Goal: Task Accomplishment & Management: Complete application form

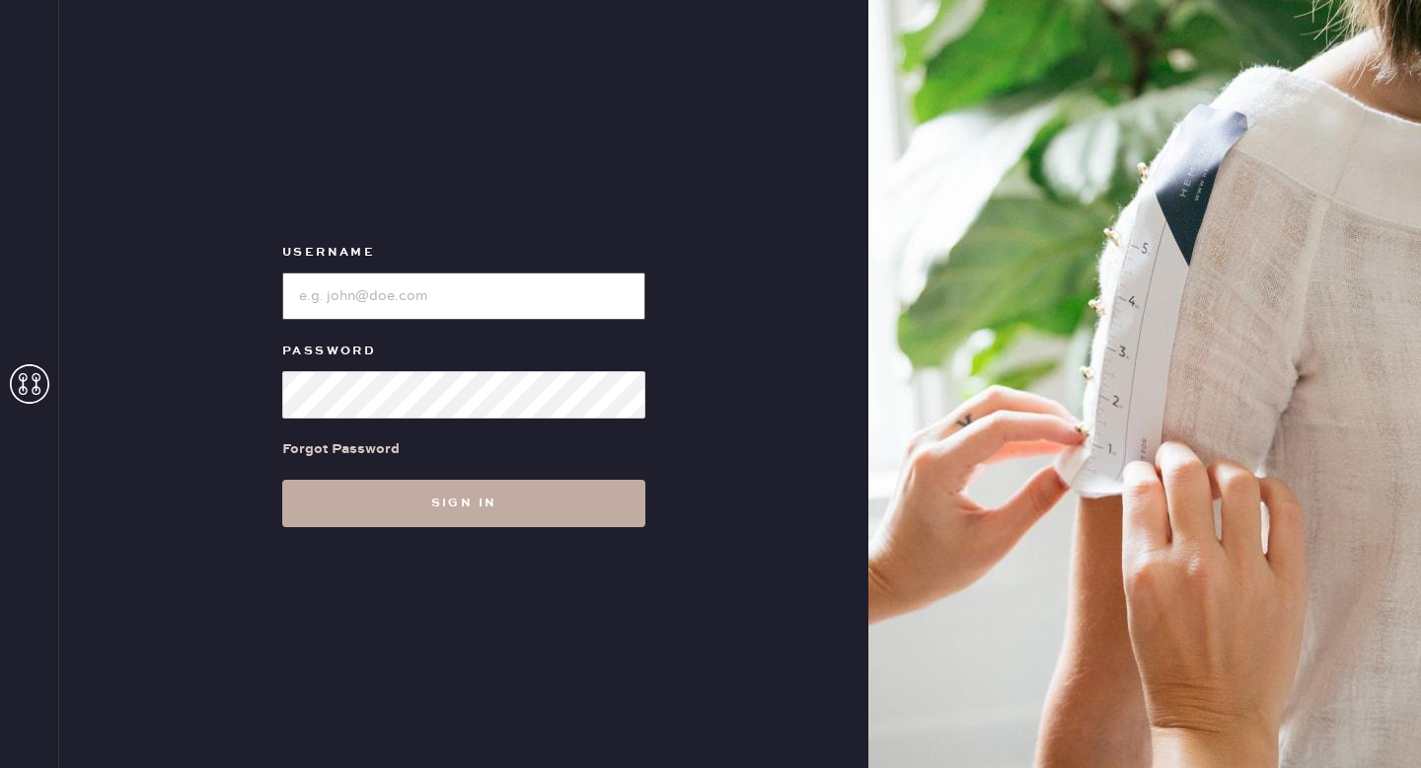
type input "reformationgoldcoastchicago"
click at [538, 489] on button "Sign in" at bounding box center [463, 503] width 363 height 47
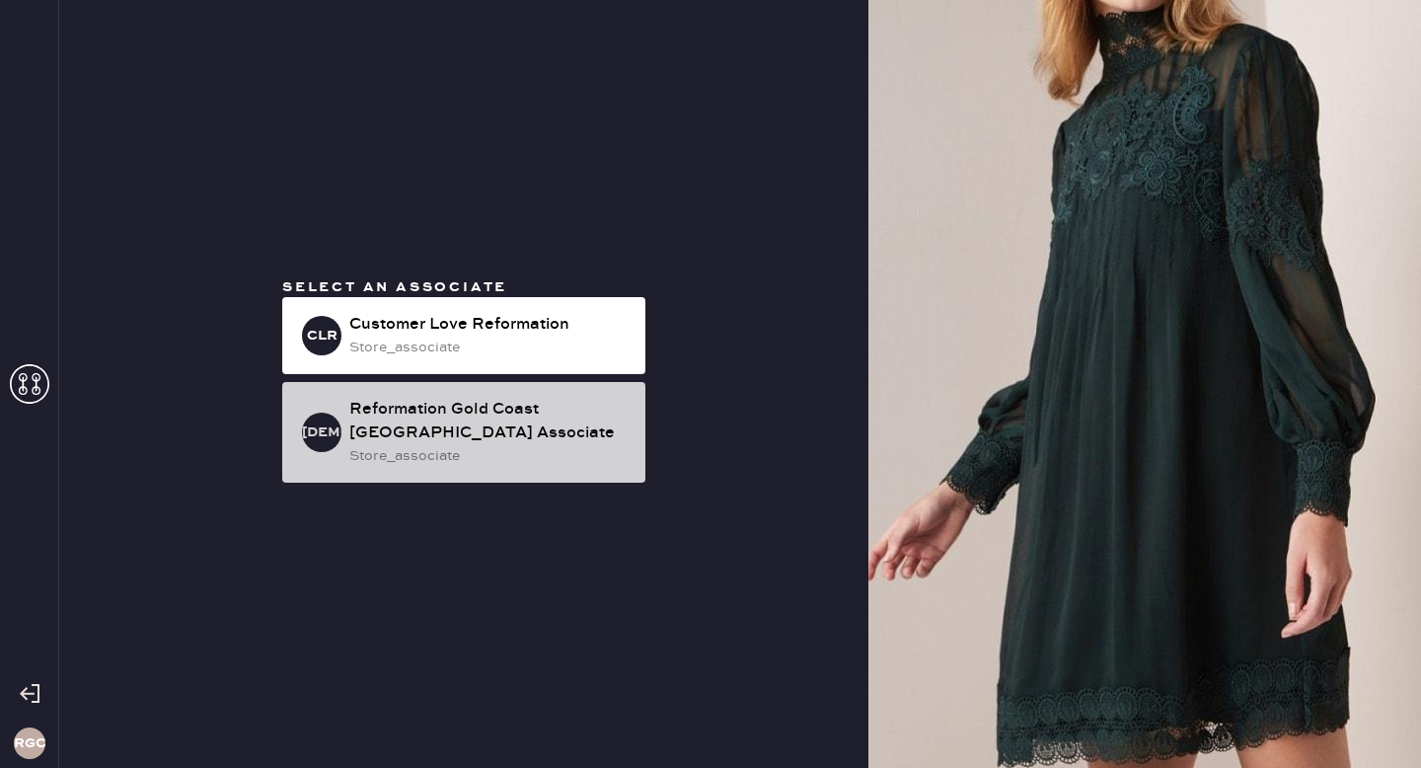
click at [536, 454] on div "store_associate" at bounding box center [489, 456] width 280 height 22
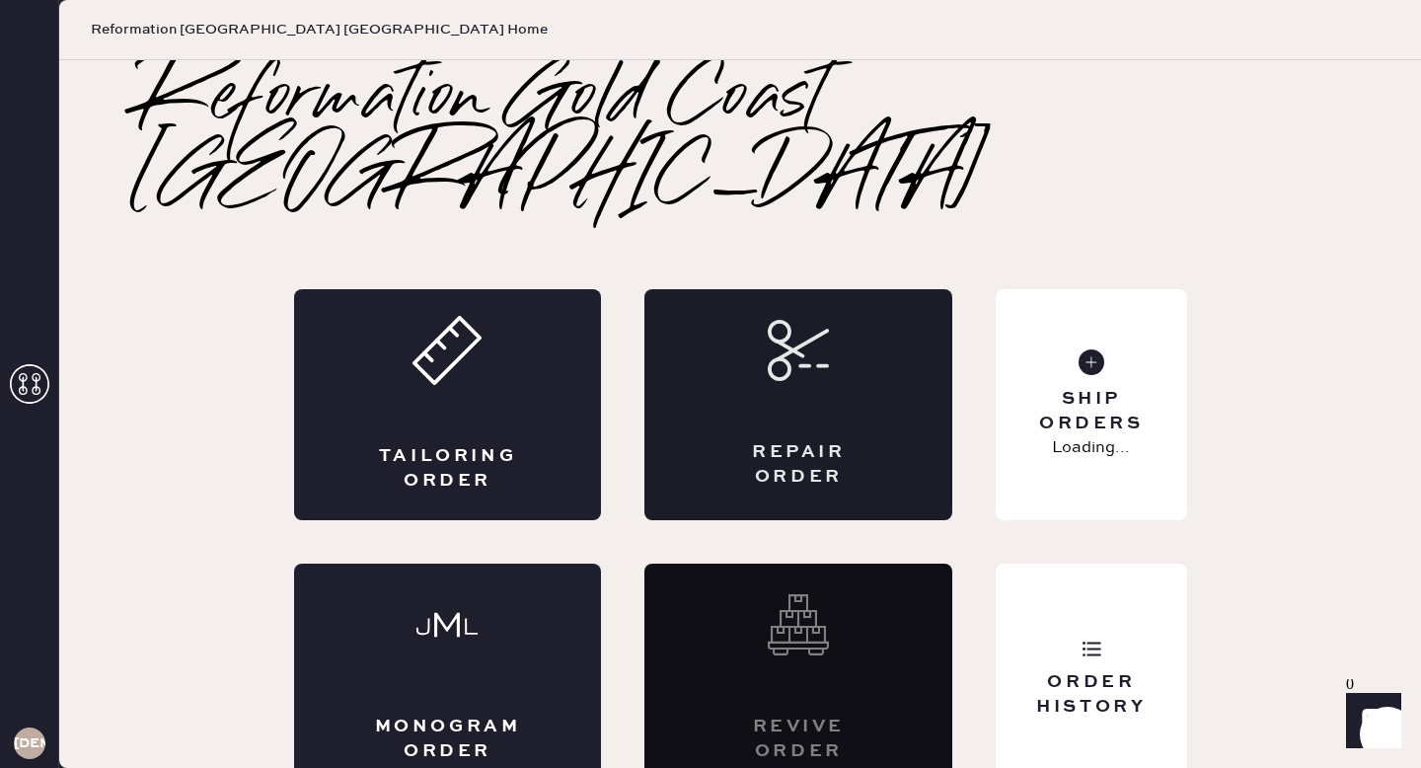
click at [759, 327] on div "Repair Order" at bounding box center [799, 404] width 308 height 231
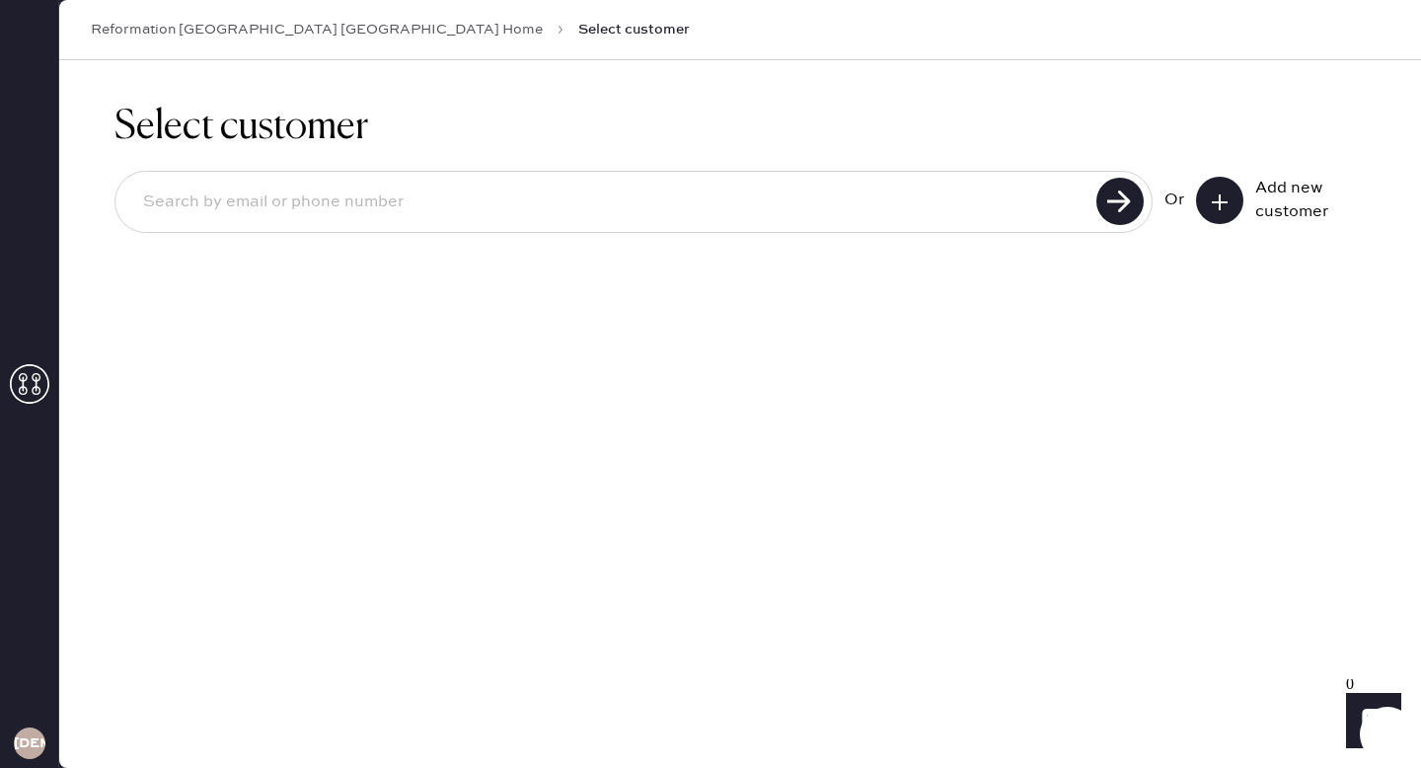
click at [1004, 564] on div "Select customer Or Add new customer" at bounding box center [740, 414] width 1362 height 708
click at [1223, 223] on button at bounding box center [1219, 200] width 47 height 47
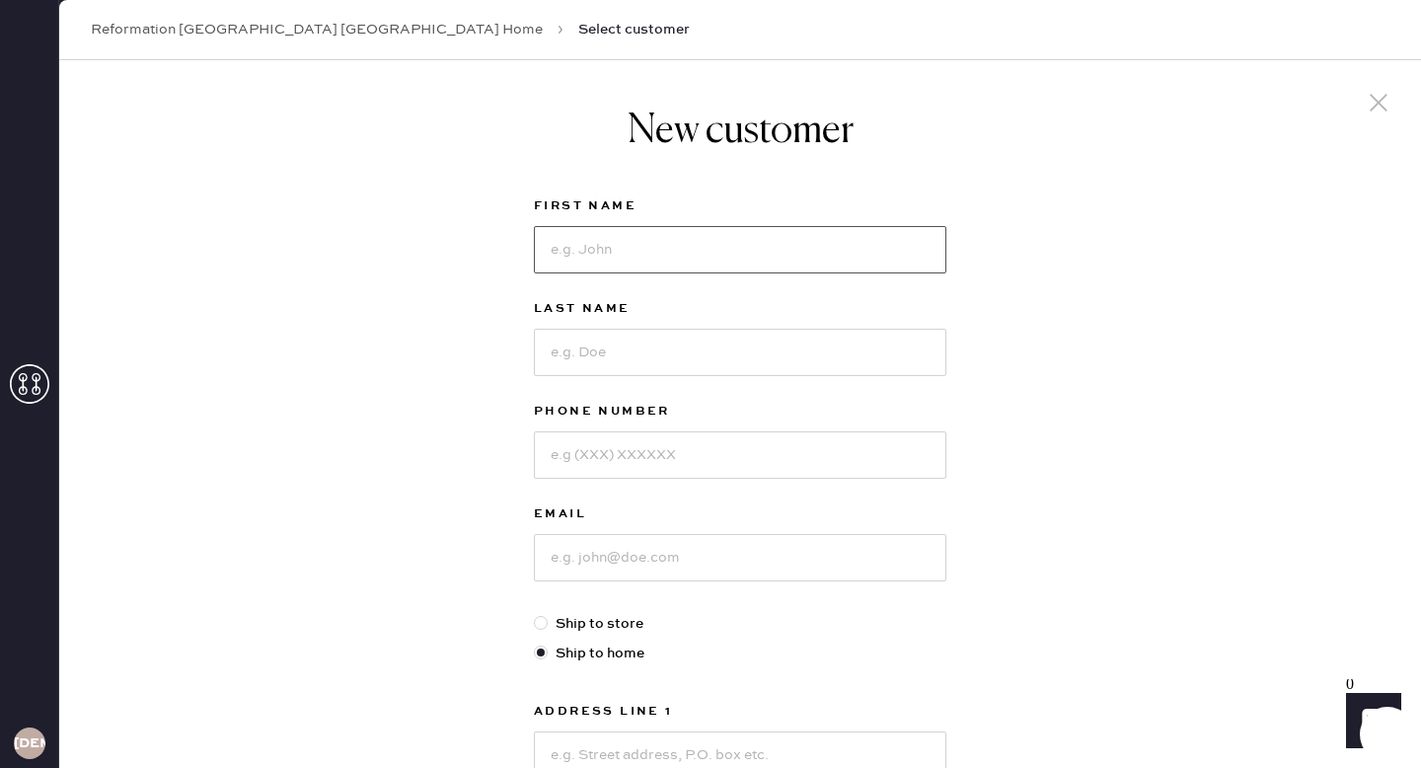
click at [802, 259] on input at bounding box center [740, 249] width 413 height 47
type input "[PERSON_NAME]"
click at [780, 351] on input at bounding box center [740, 352] width 413 height 47
type input "[PERSON_NAME]"
click at [696, 461] on input at bounding box center [740, 454] width 413 height 47
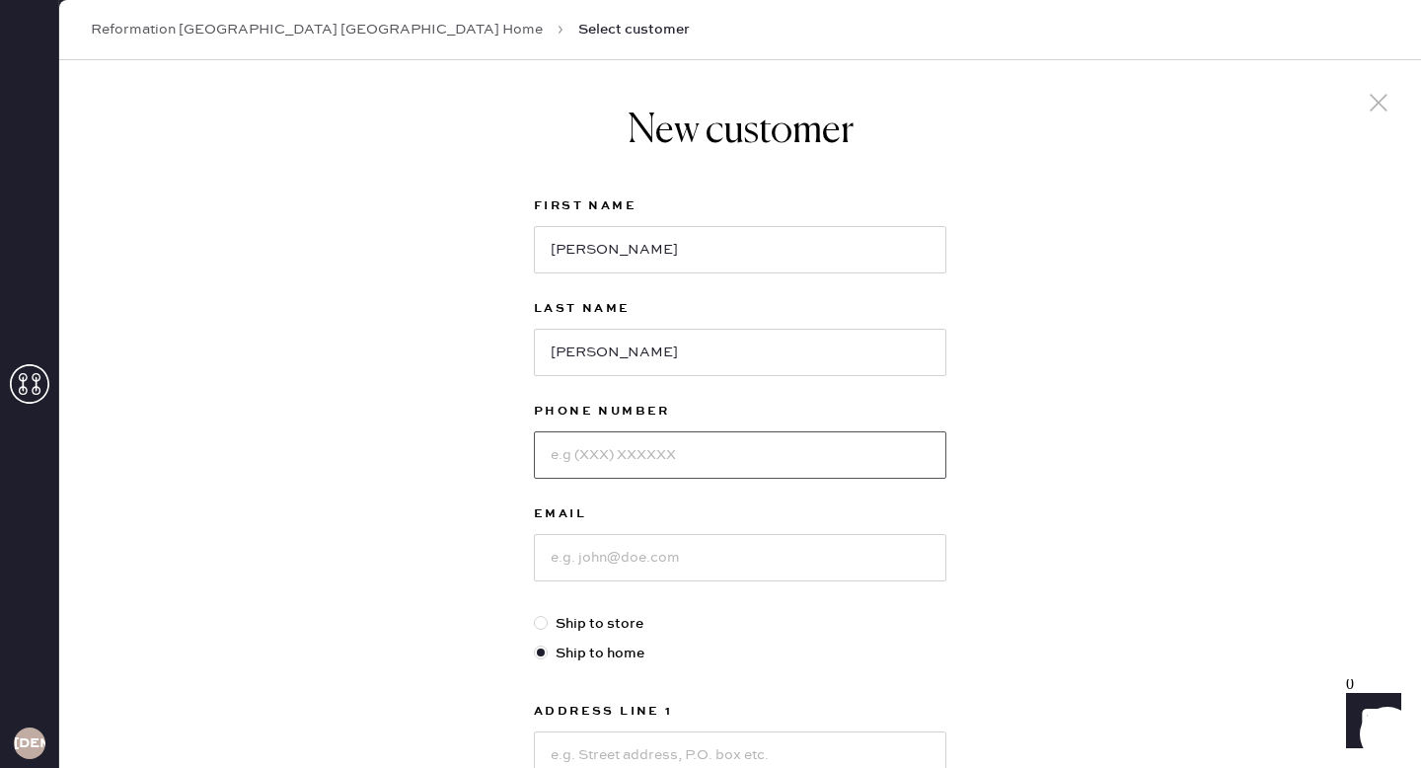
type input "2"
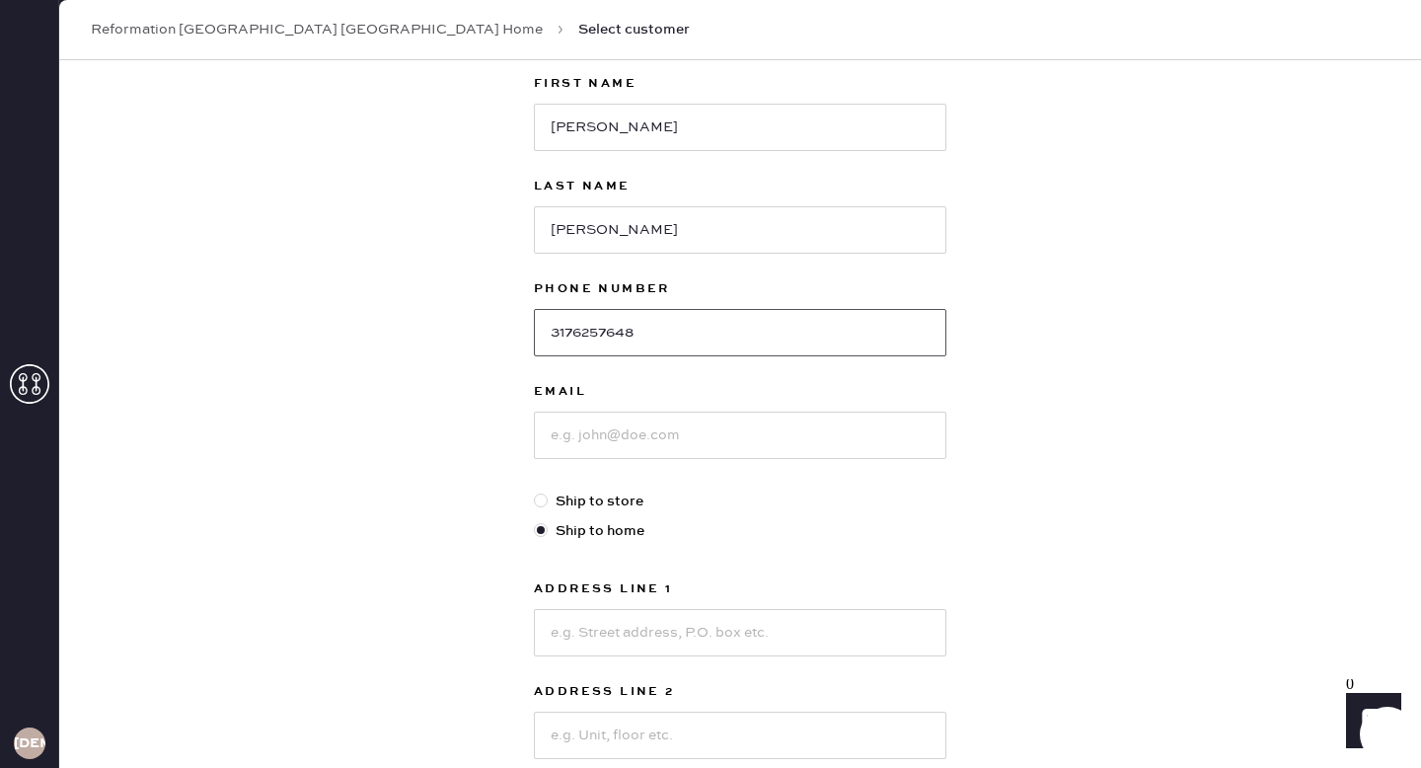
scroll to position [140, 0]
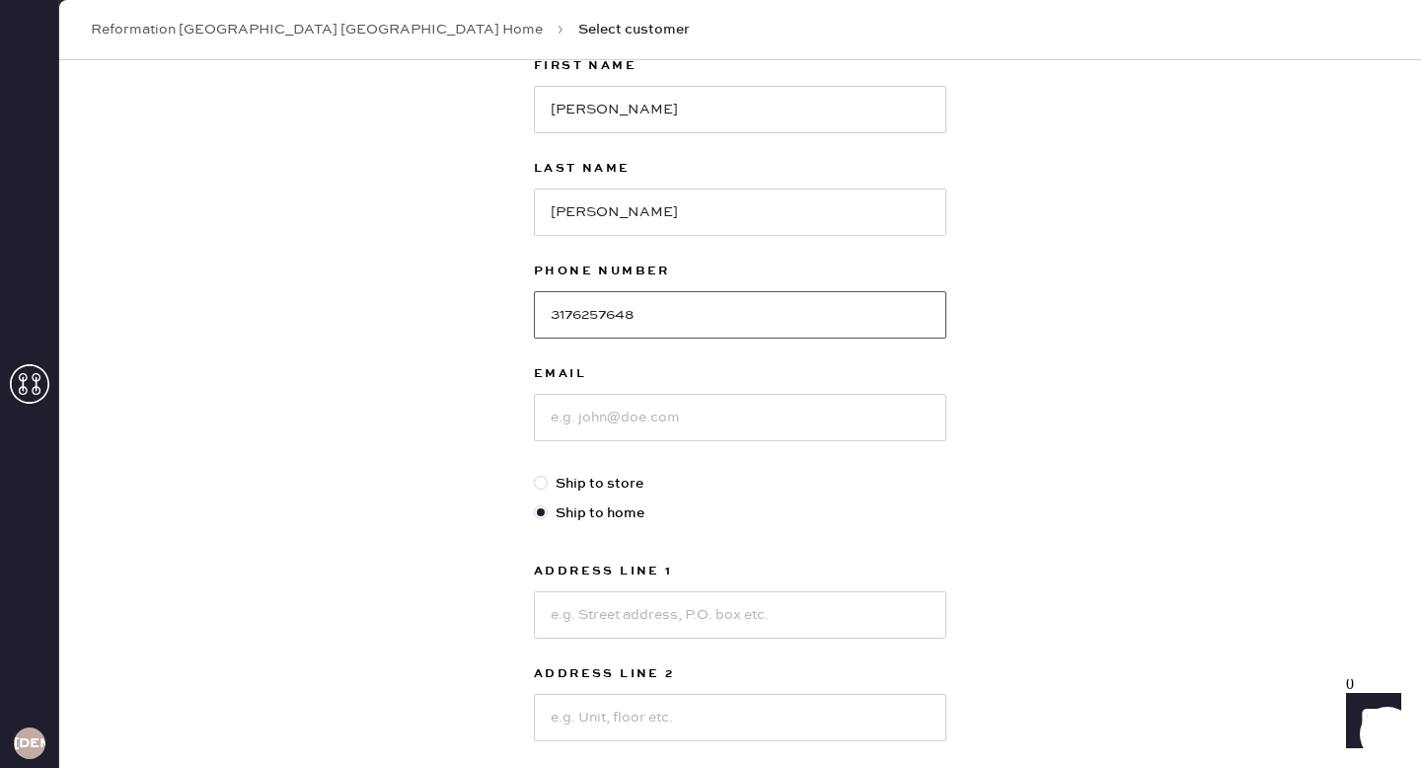
type input "3176257648"
click at [853, 412] on input at bounding box center [740, 417] width 413 height 47
type input "[EMAIL_ADDRESS][DOMAIN_NAME]"
click at [893, 628] on input at bounding box center [740, 614] width 413 height 47
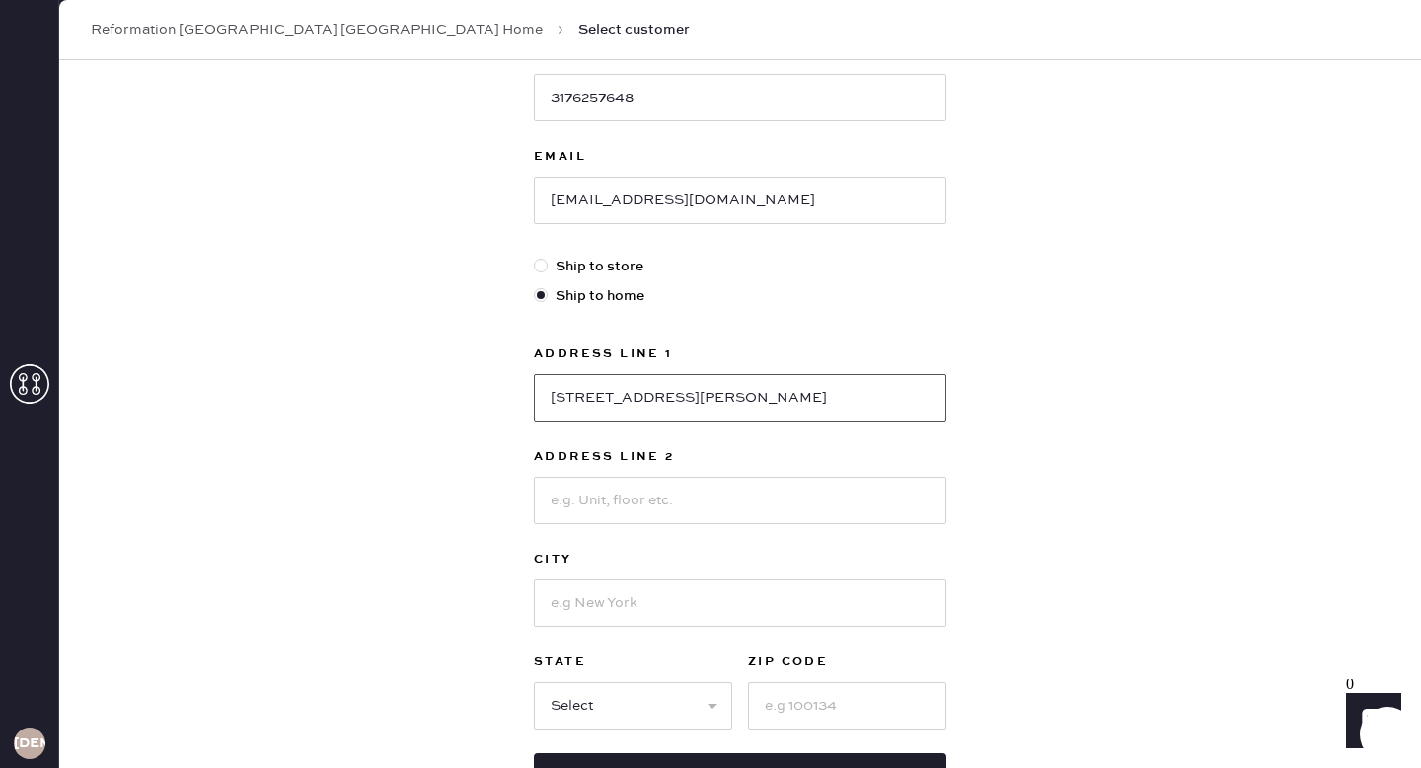
scroll to position [374, 0]
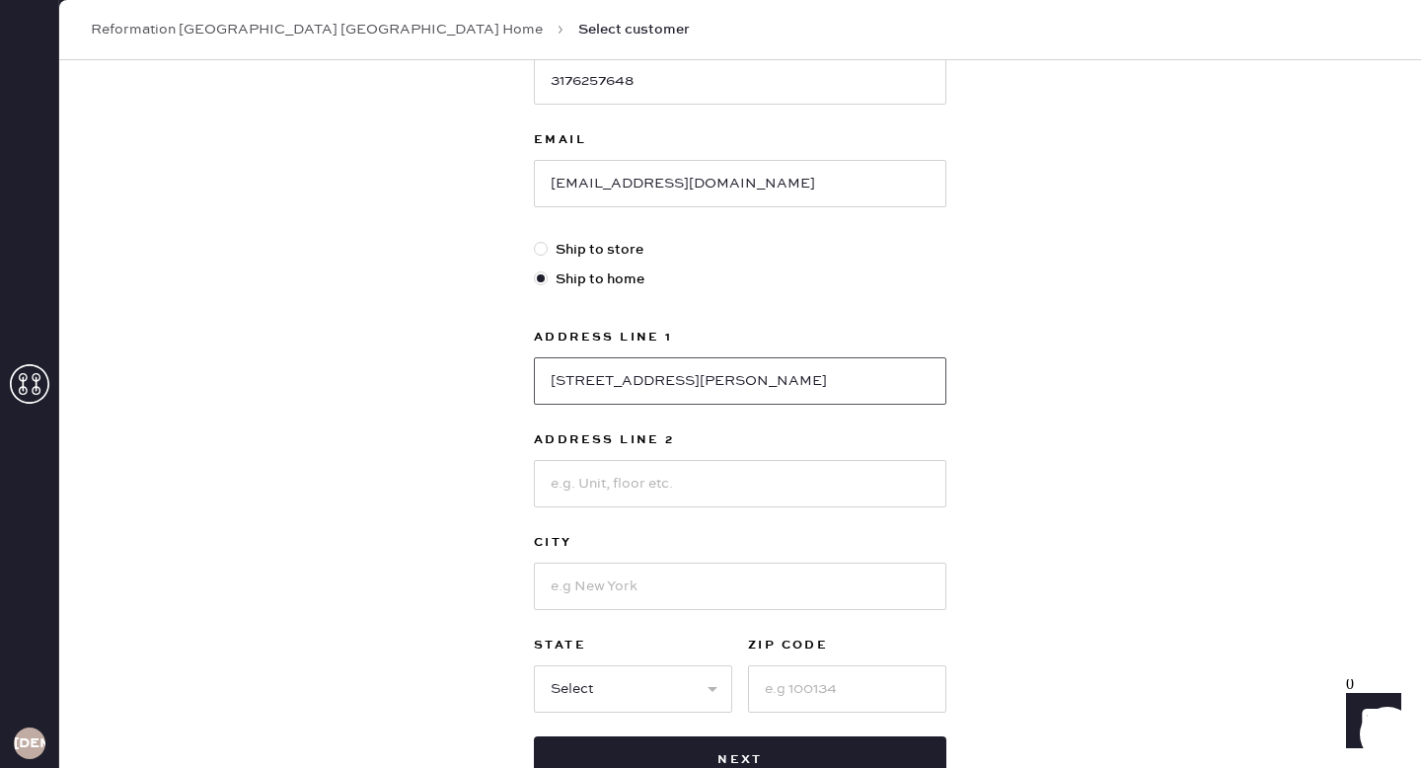
type input "[STREET_ADDRESS][PERSON_NAME]"
click at [655, 490] on input at bounding box center [740, 483] width 413 height 47
type input "APT 3B"
click at [601, 585] on input at bounding box center [740, 586] width 413 height 47
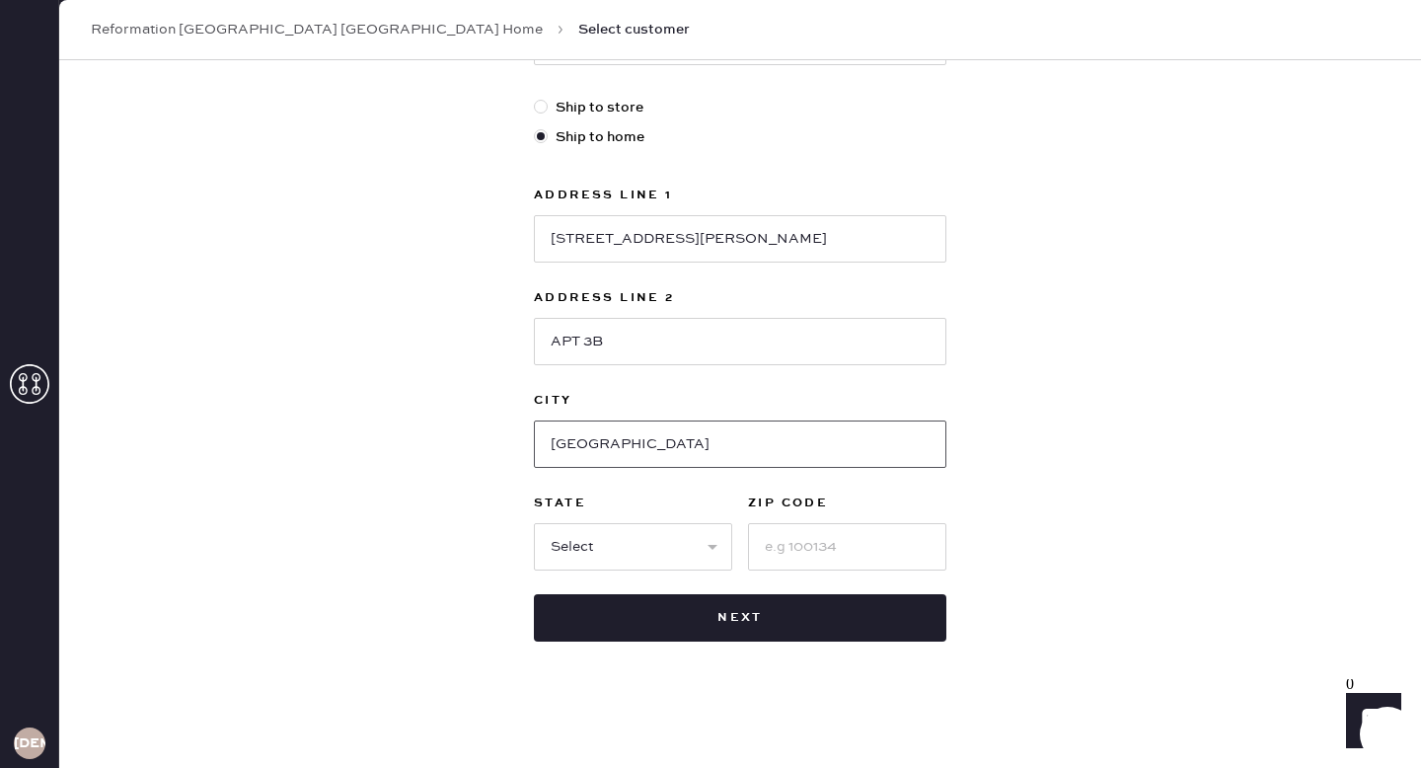
type input "[GEOGRAPHIC_DATA]"
click at [645, 563] on select "Select AK AL AR AZ CA CO CT [GEOGRAPHIC_DATA] DE FL [GEOGRAPHIC_DATA] HI [GEOGR…" at bounding box center [633, 546] width 198 height 47
select select "IL"
click at [534, 523] on select "Select AK AL AR AZ CA CO CT [GEOGRAPHIC_DATA] DE FL [GEOGRAPHIC_DATA] HI [GEOGR…" at bounding box center [633, 546] width 198 height 47
click at [788, 534] on input at bounding box center [847, 546] width 198 height 47
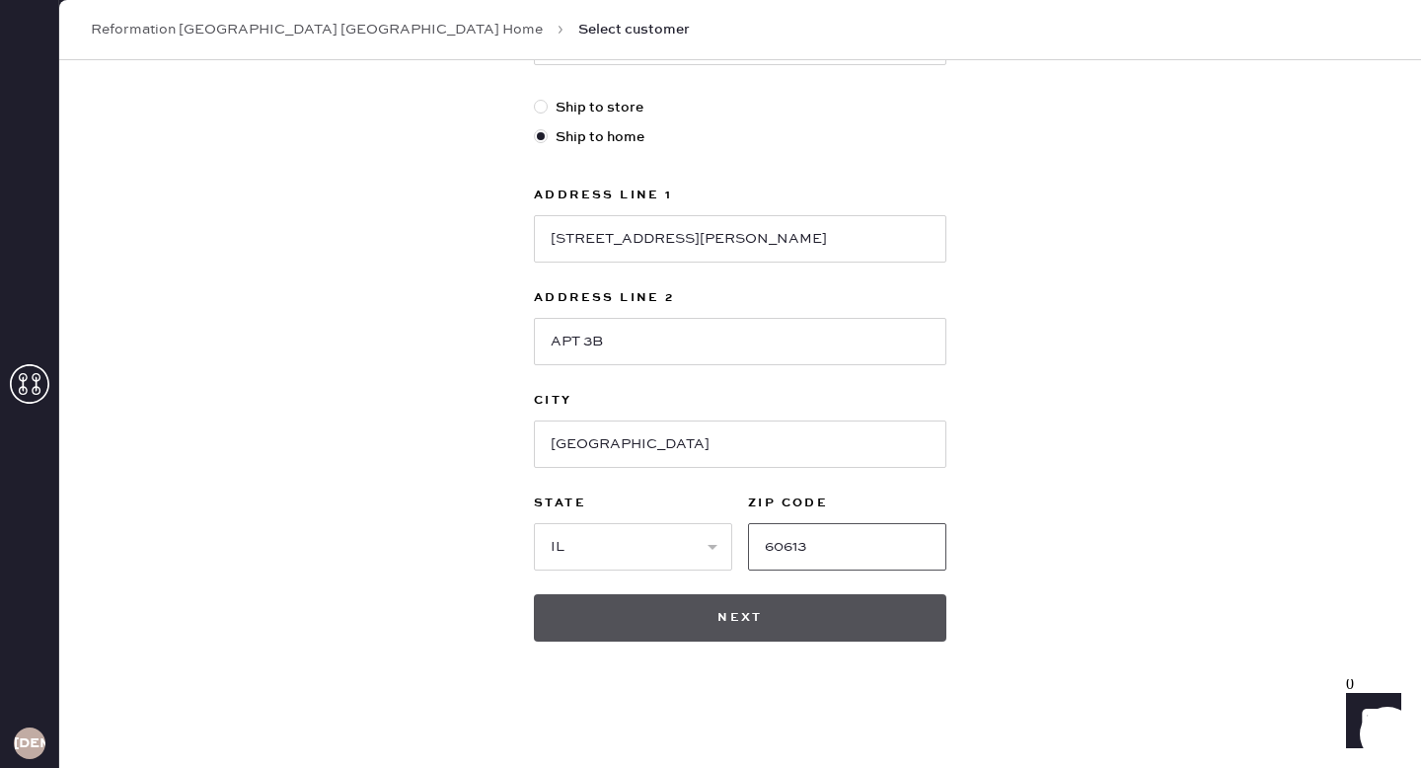
type input "60613"
click at [698, 628] on button "Next" at bounding box center [740, 617] width 413 height 47
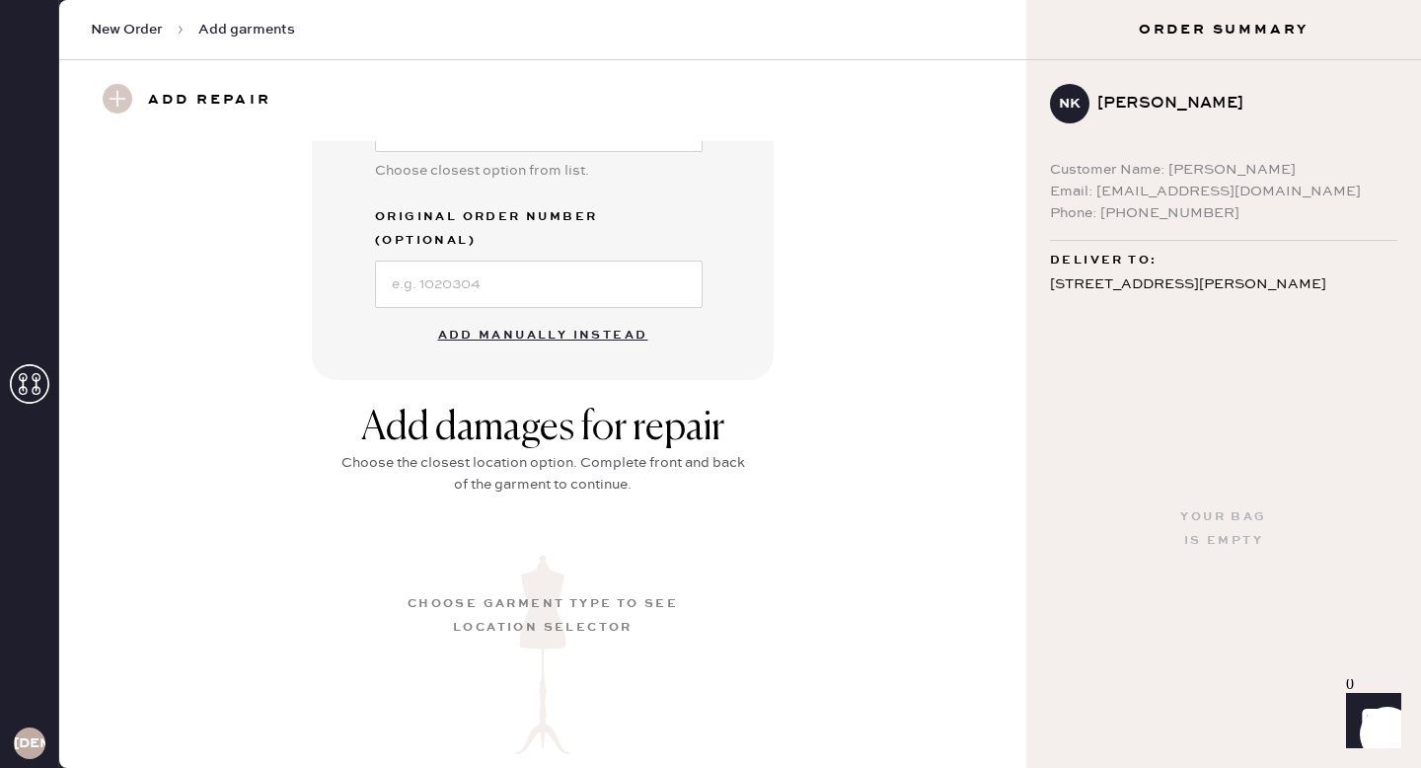
click at [561, 316] on button "Add manually instead" at bounding box center [543, 335] width 234 height 39
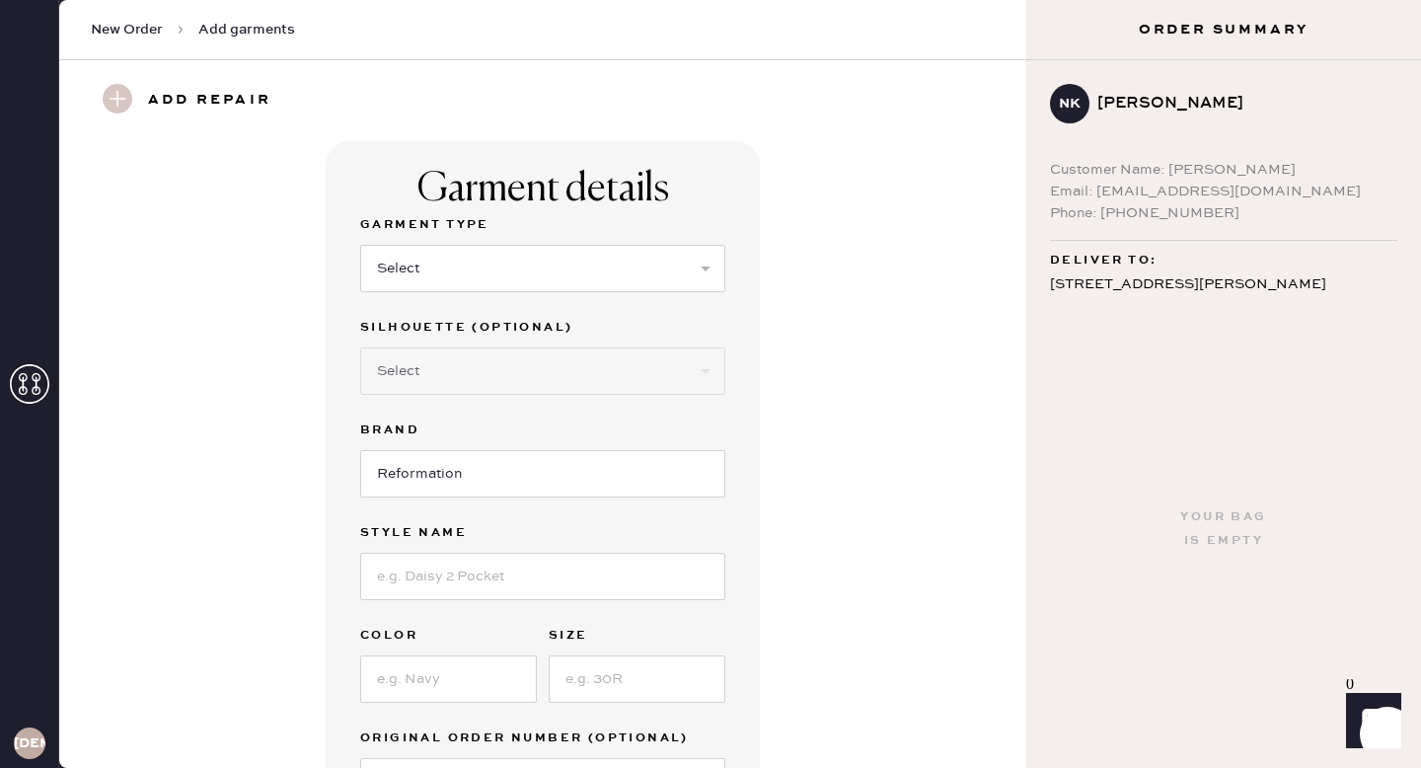
scroll to position [81, 0]
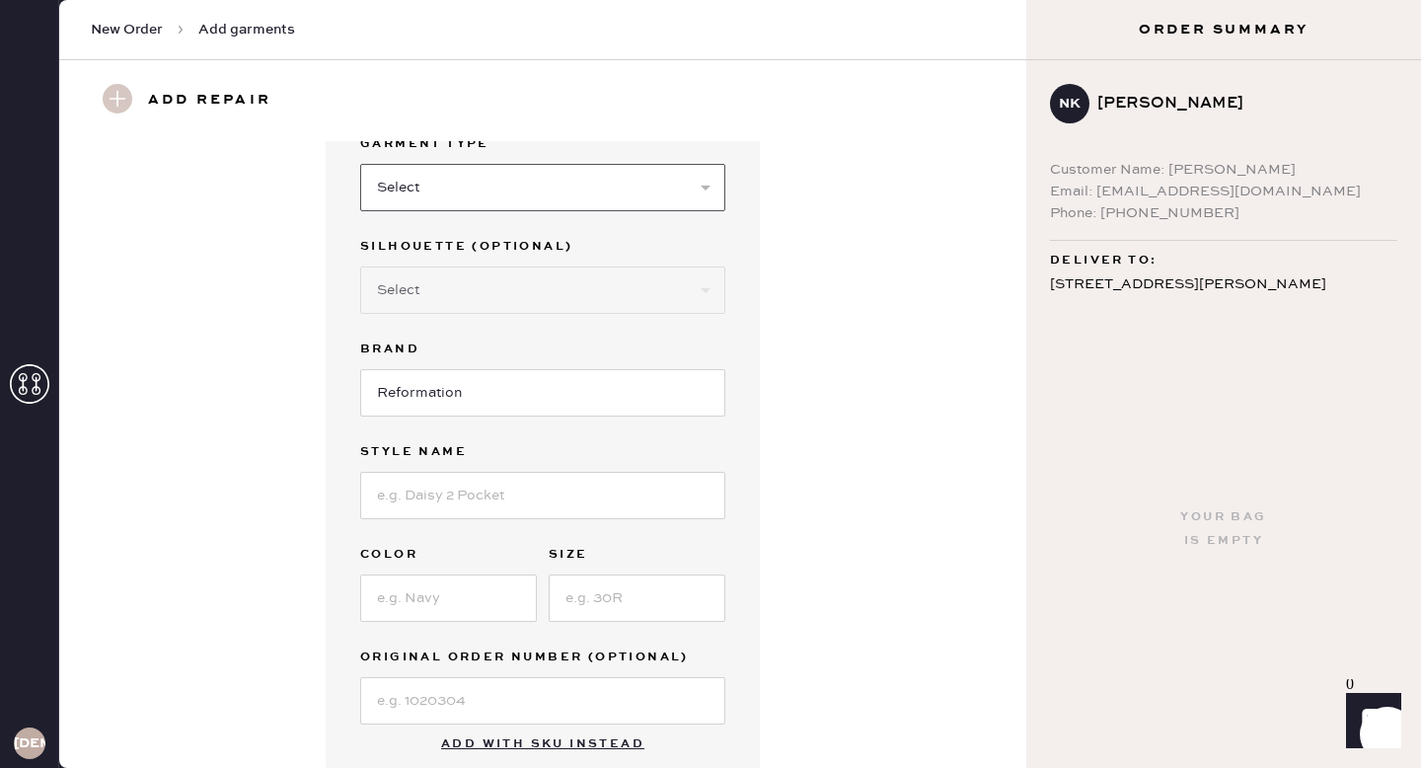
click at [574, 204] on select "Select Basic Skirt Jeans Leggings Pants Shorts Basic Sleeved Dress Basic Sleeve…" at bounding box center [542, 187] width 365 height 47
select select "5"
click at [360, 164] on select "Select Basic Skirt Jeans Leggings Pants Shorts Basic Sleeved Dress Basic Sleeve…" at bounding box center [542, 187] width 365 height 47
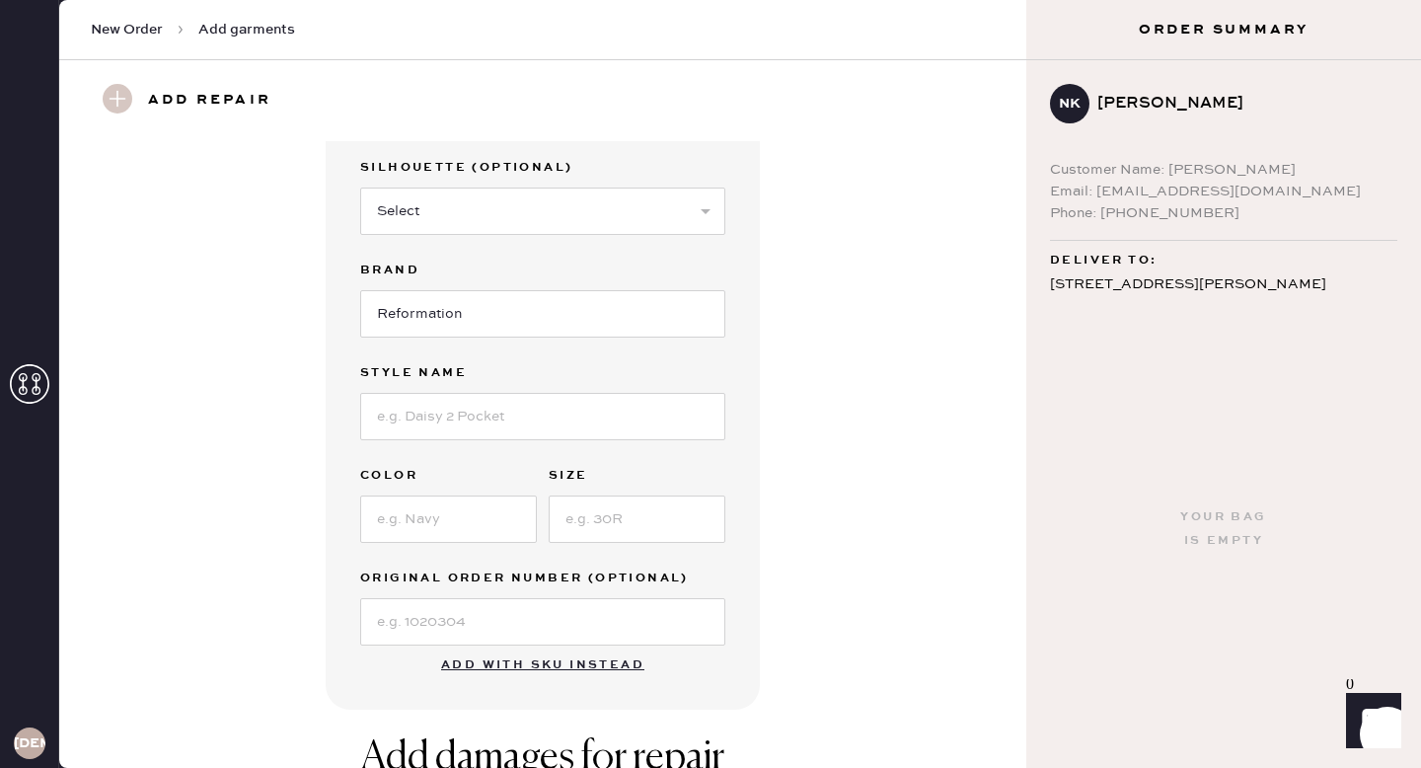
scroll to position [0, 0]
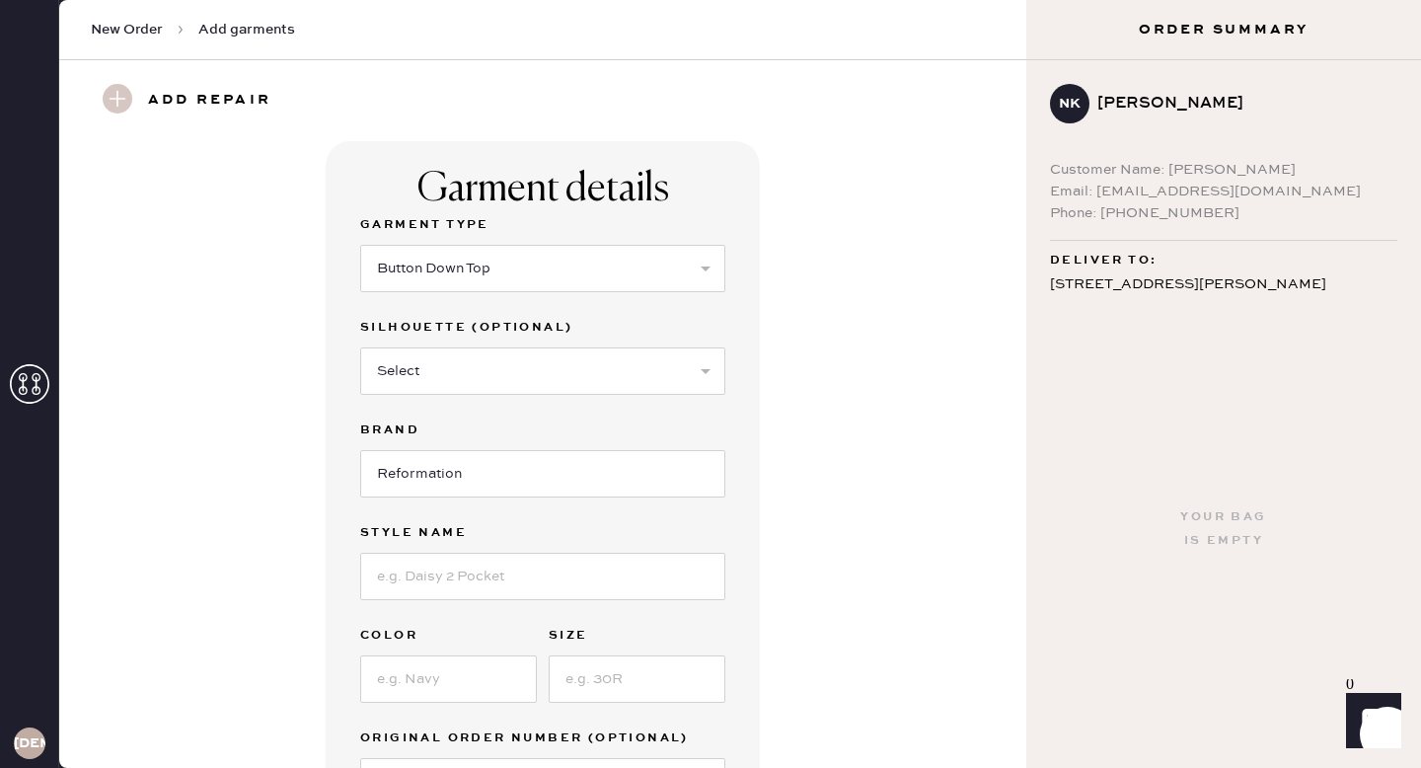
click at [509, 296] on div "Garment Type Select Basic Skirt Jeans Leggings Pants Shorts Basic Sleeved Dress…" at bounding box center [542, 264] width 365 height 103
click at [509, 278] on select "Select Basic Skirt Jeans Leggings Pants Shorts Basic Sleeved Dress Basic Sleeve…" at bounding box center [542, 268] width 365 height 47
click at [610, 370] on select "Select Short Sleeves Long Sleeves Other" at bounding box center [542, 370] width 365 height 47
select select "17"
click at [360, 347] on select "Select Short Sleeves Long Sleeves Other" at bounding box center [542, 370] width 365 height 47
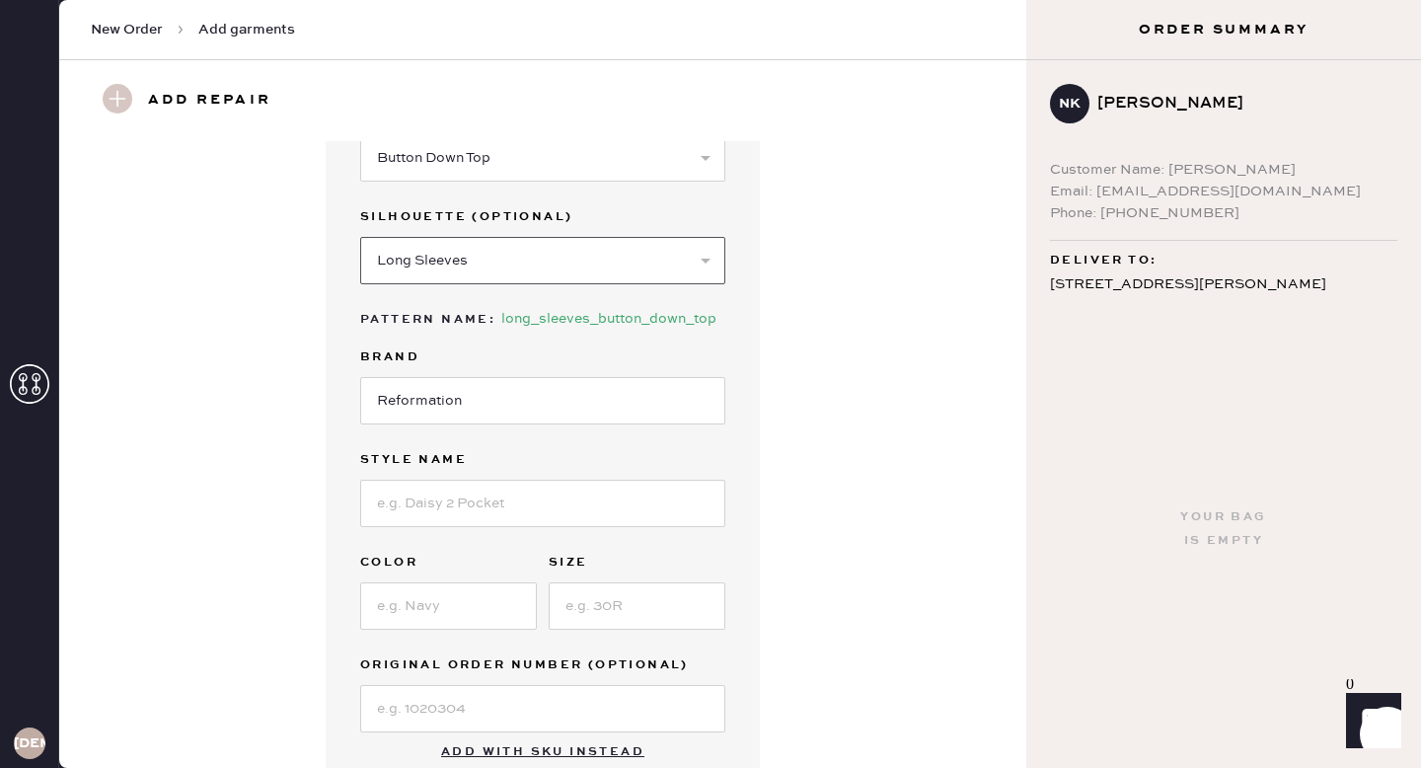
scroll to position [140, 0]
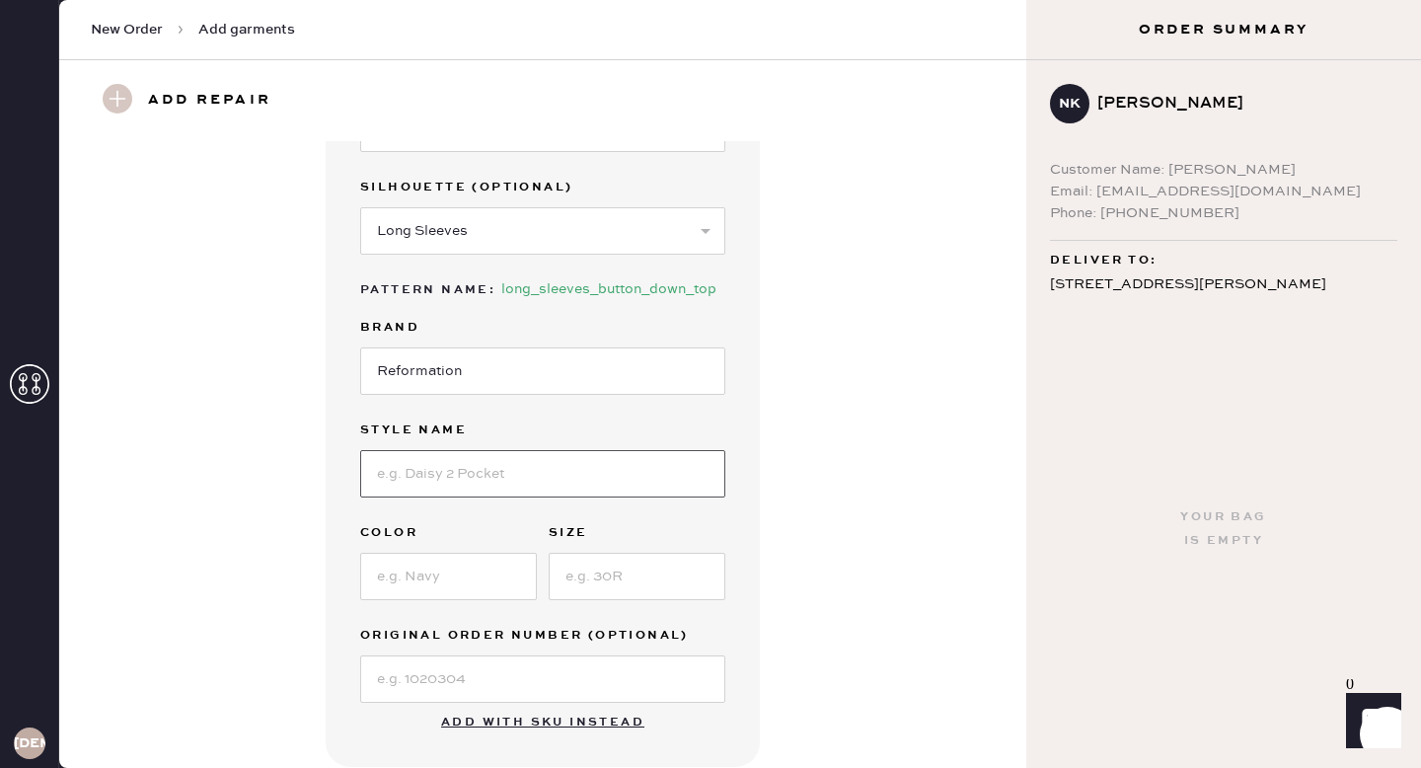
click at [523, 471] on input at bounding box center [542, 473] width 365 height 47
type input "[PERSON_NAME] Sweater"
click at [423, 587] on input at bounding box center [448, 576] width 177 height 47
type input "Black"
click at [605, 582] on input at bounding box center [637, 576] width 177 height 47
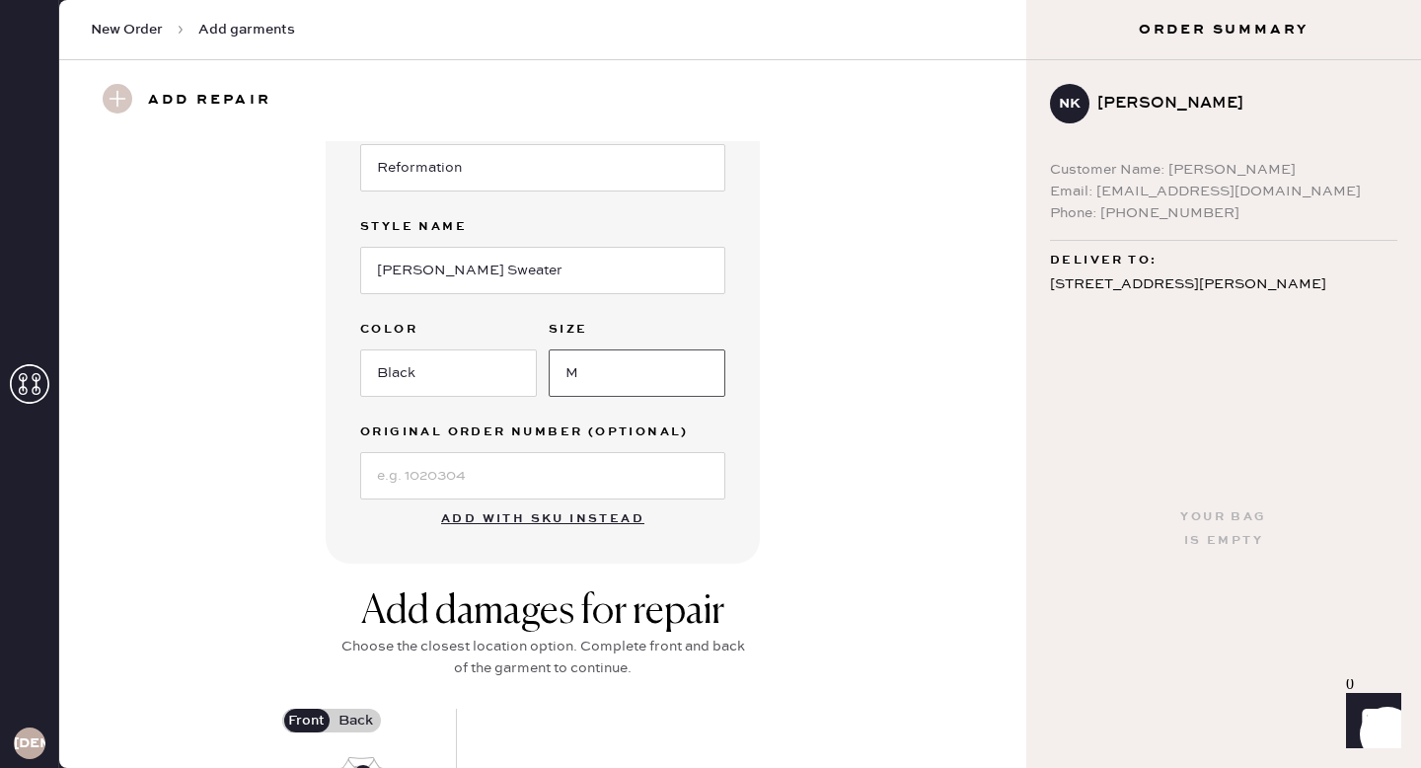
scroll to position [401, 0]
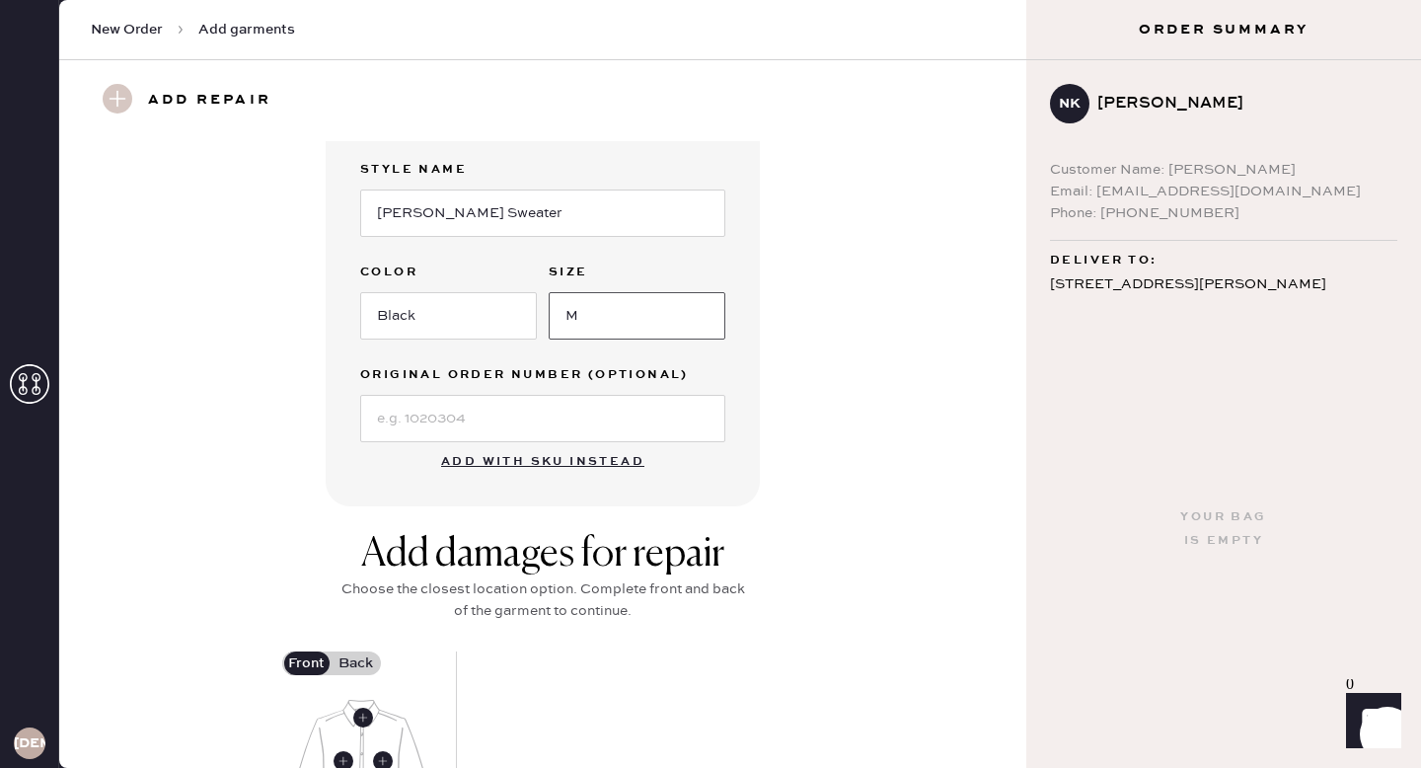
type input "M"
click at [576, 406] on input at bounding box center [542, 418] width 365 height 47
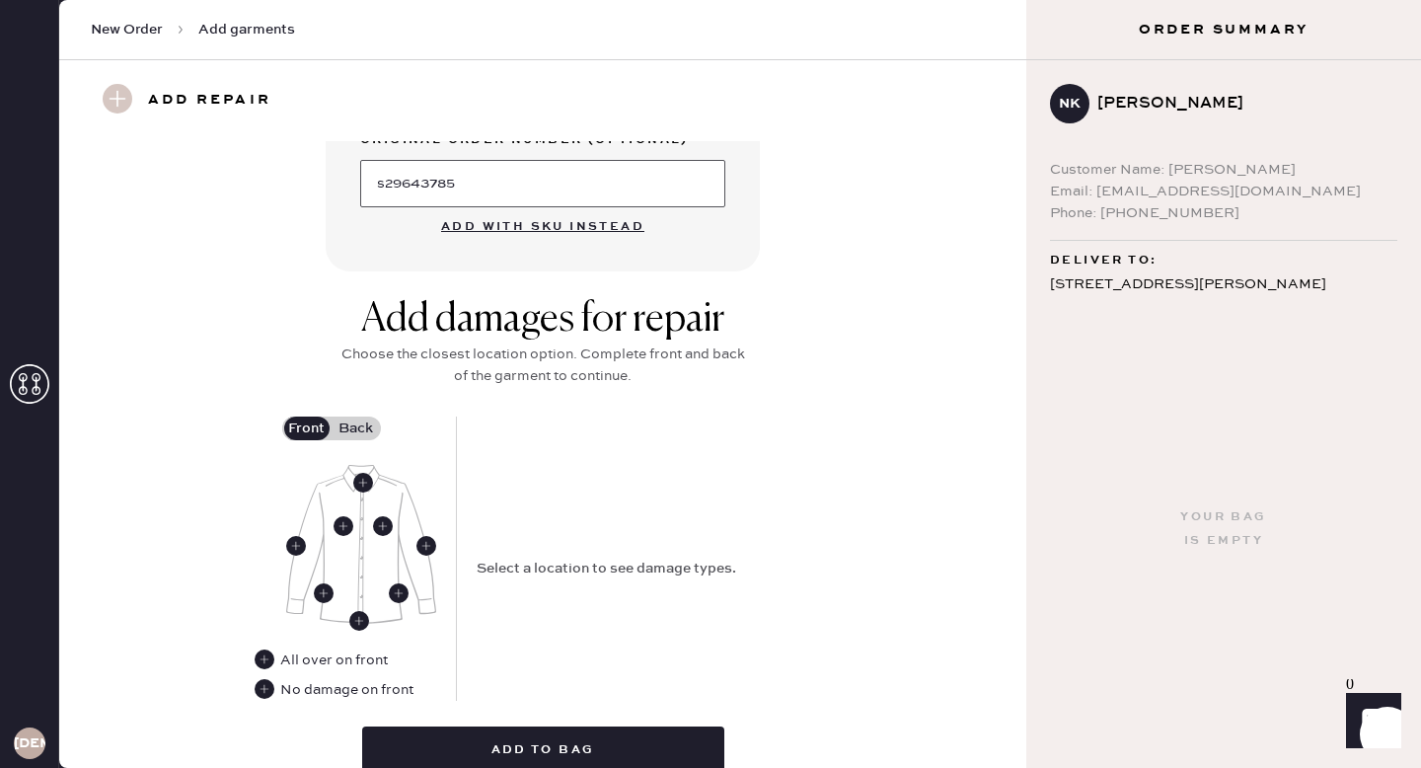
scroll to position [659, 0]
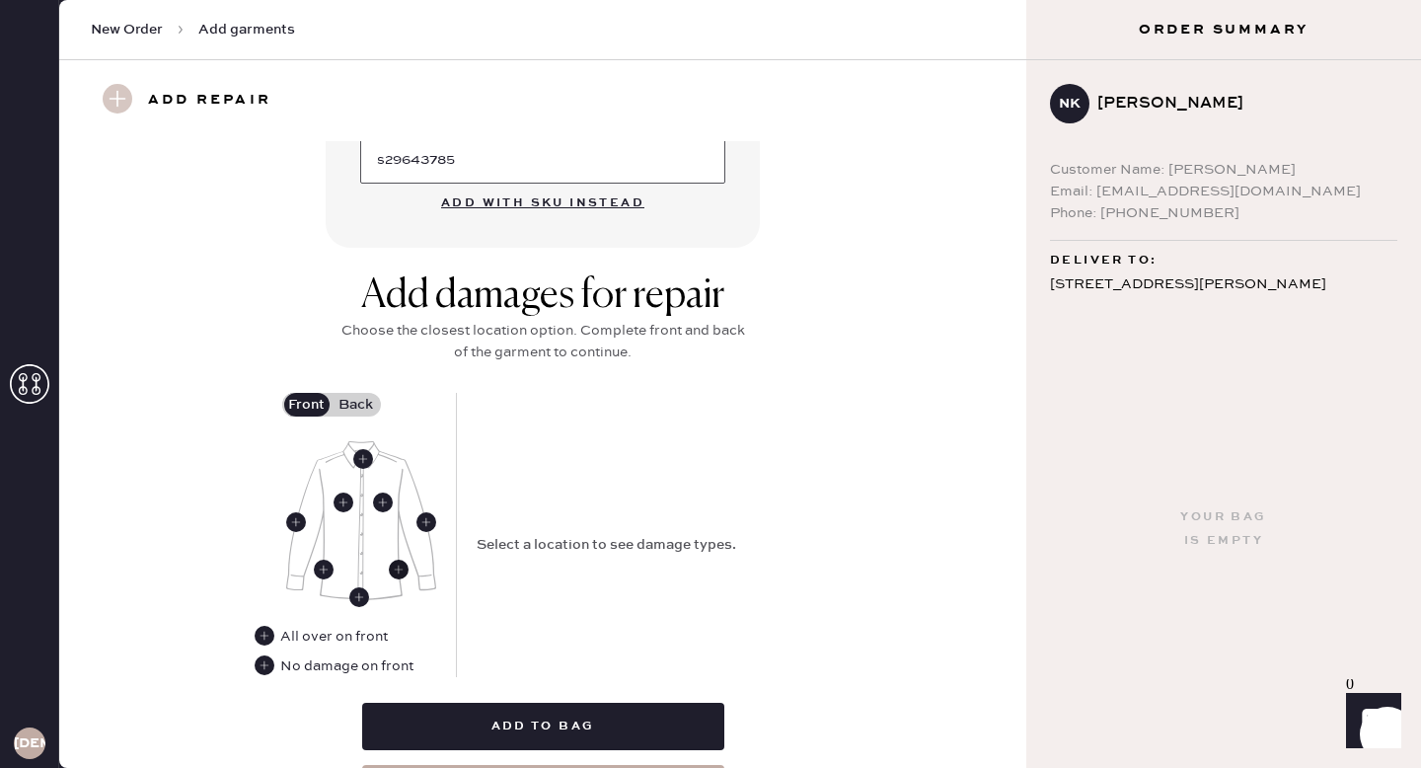
type input "s29643785"
click at [401, 575] on use at bounding box center [399, 570] width 20 height 20
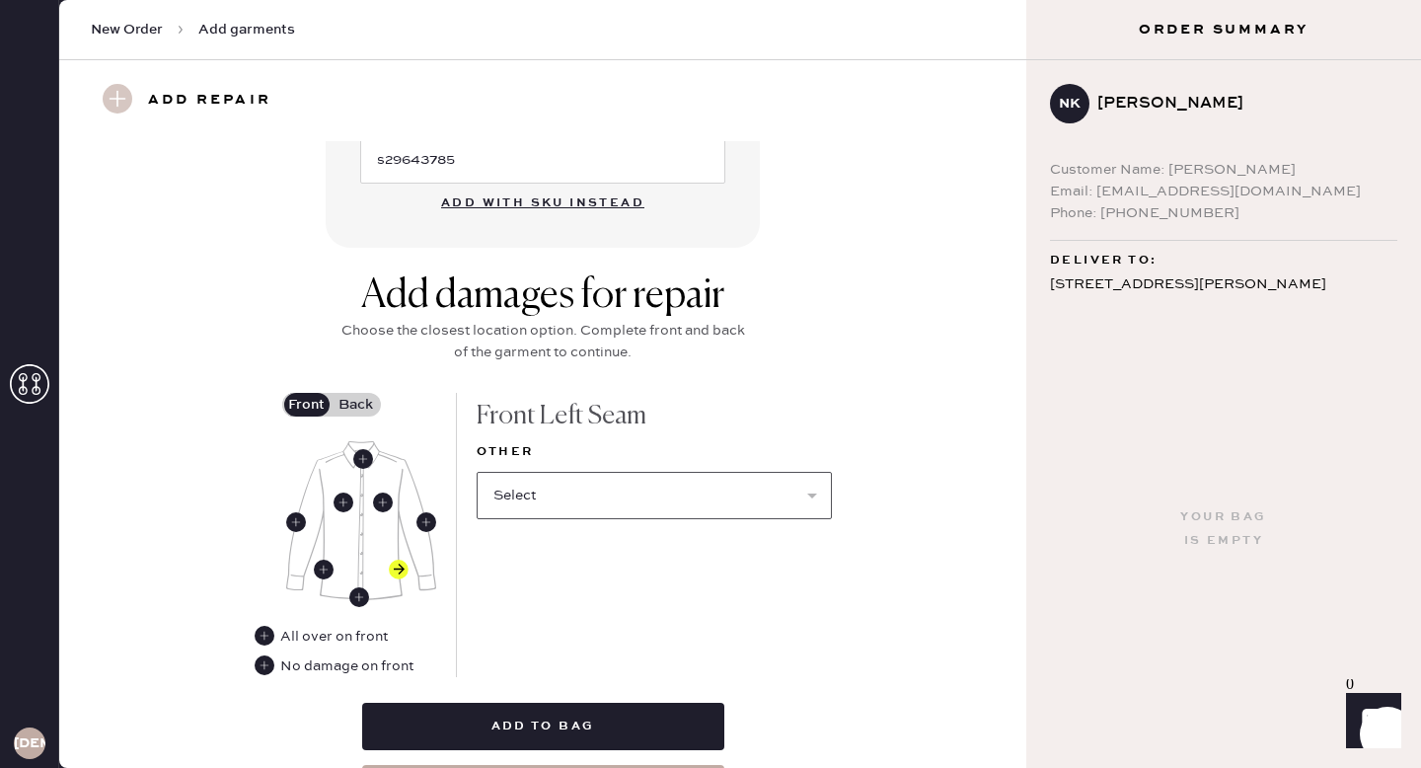
click at [619, 500] on select "Select Broken / Ripped Hem Broken Beads Broken Button Broken Elastic Broken Hoo…" at bounding box center [654, 495] width 355 height 47
select select "2050"
click at [477, 472] on select "Select Broken / Ripped Hem Broken Beads Broken Button Broken Elastic Broken Hoo…" at bounding box center [654, 495] width 355 height 47
select select
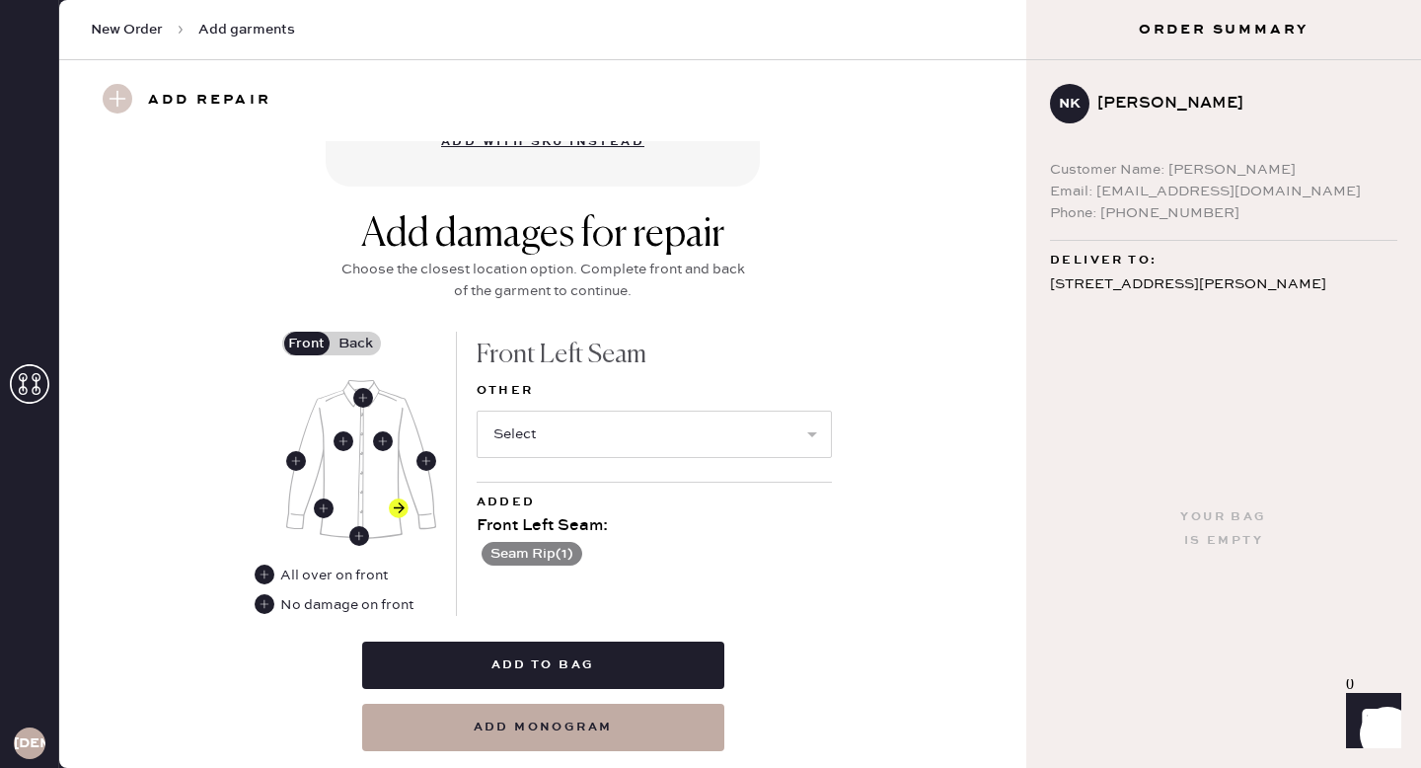
click at [348, 340] on label "Back" at bounding box center [356, 344] width 49 height 24
click at [356, 343] on input "Back" at bounding box center [356, 343] width 0 height 0
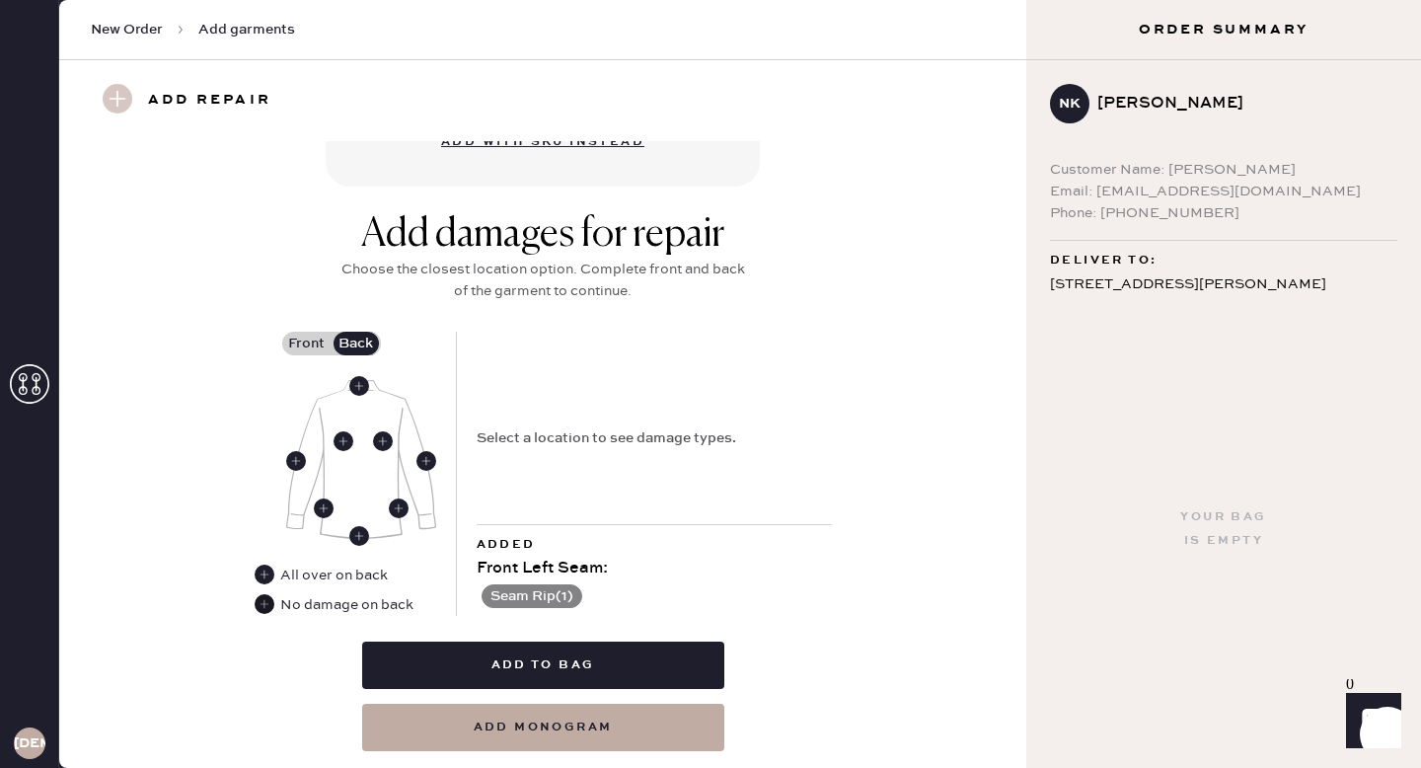
click at [263, 606] on use at bounding box center [265, 604] width 20 height 20
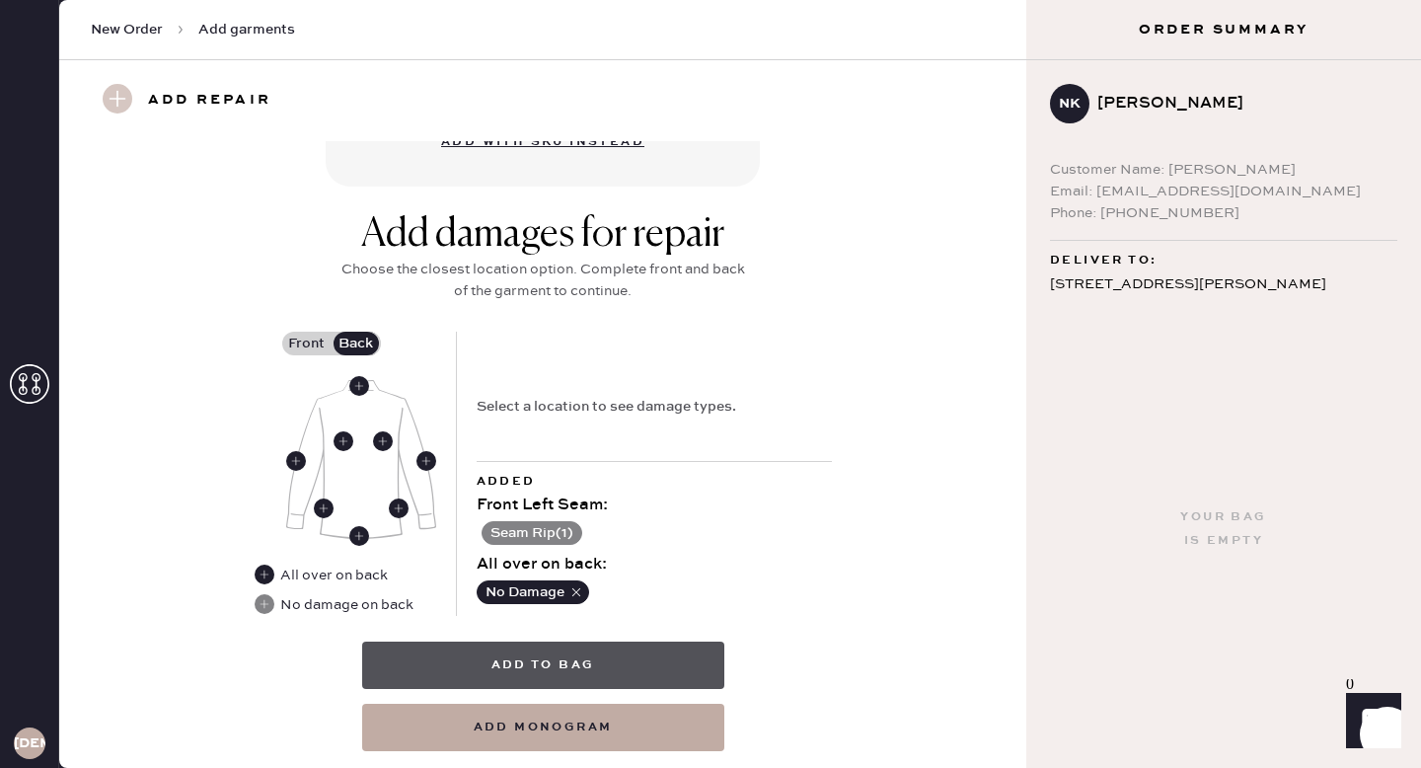
click at [525, 647] on button "Add to bag" at bounding box center [543, 665] width 362 height 47
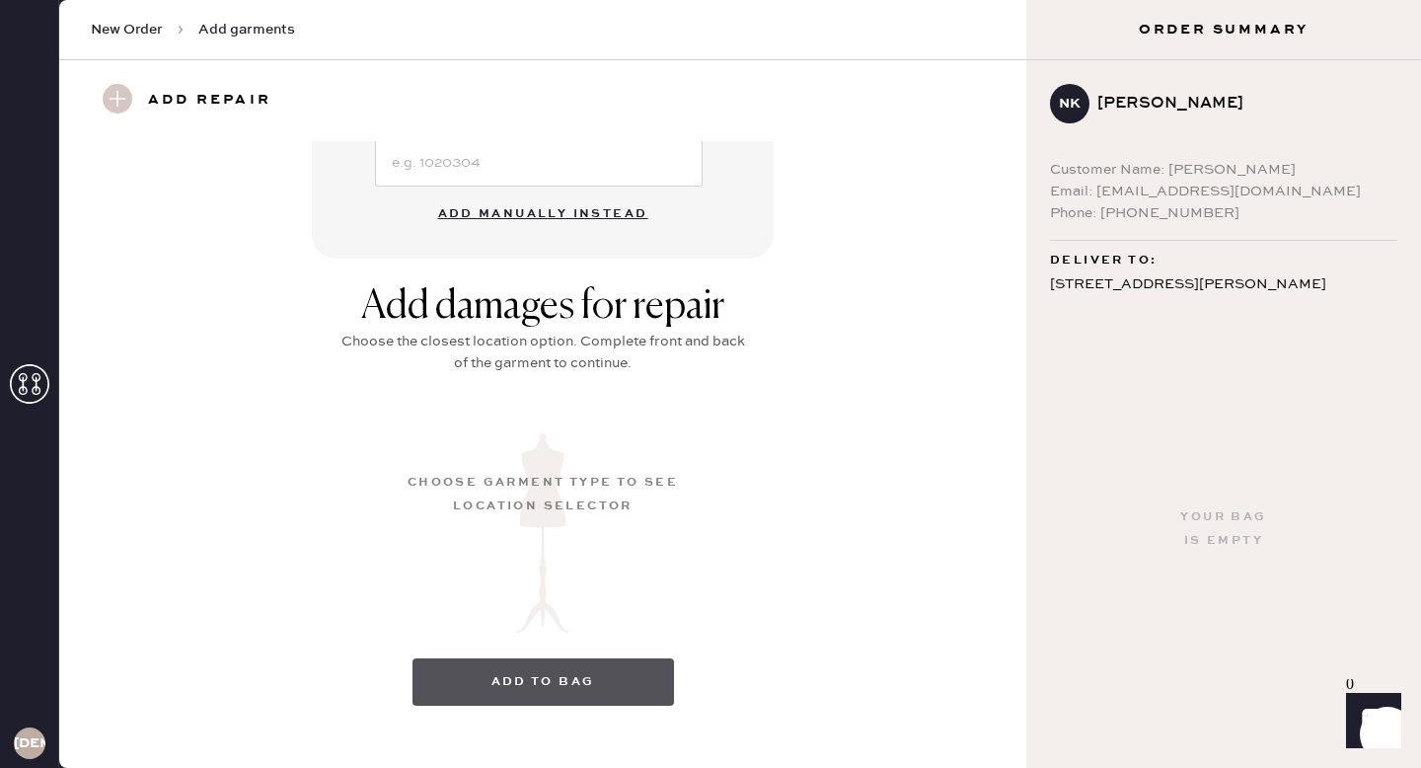
scroll to position [203, 0]
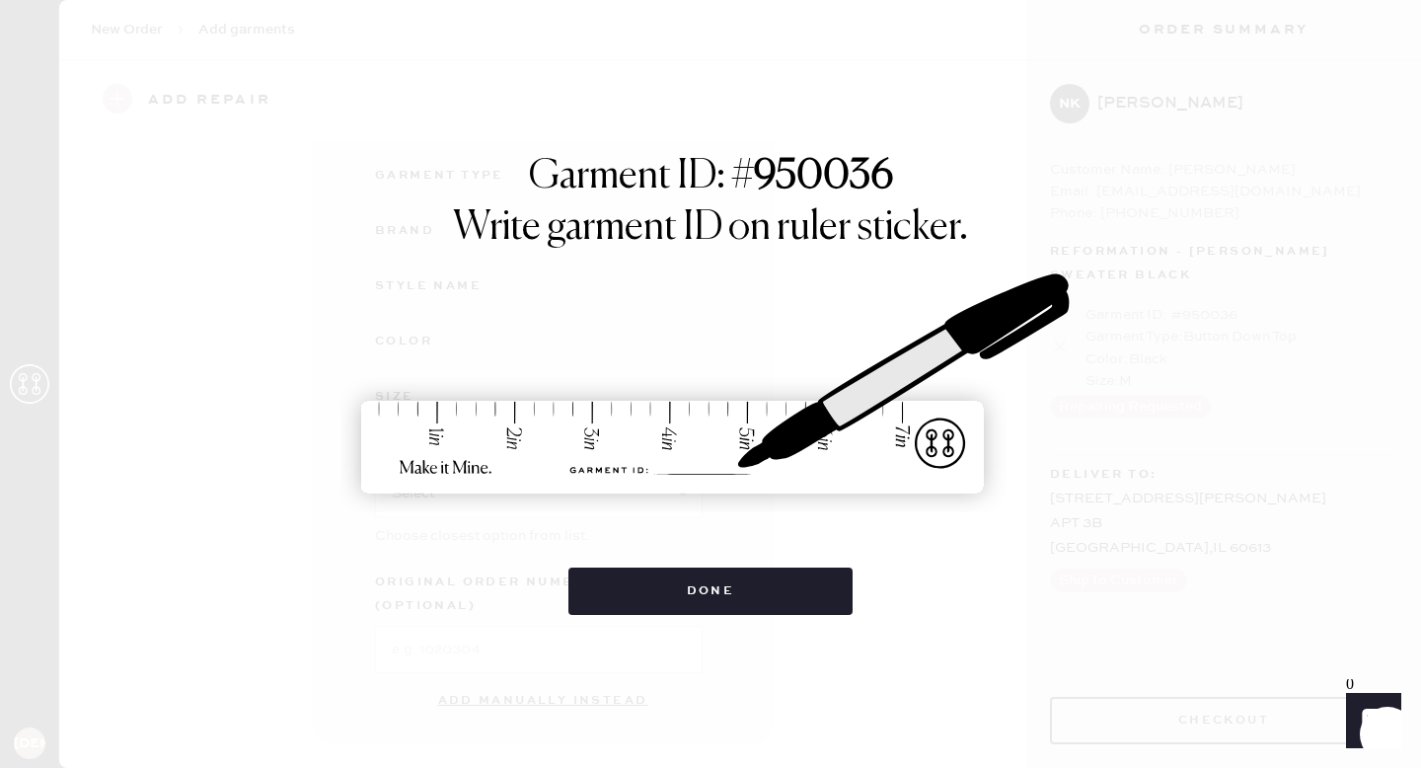
click at [756, 534] on img at bounding box center [711, 385] width 740 height 326
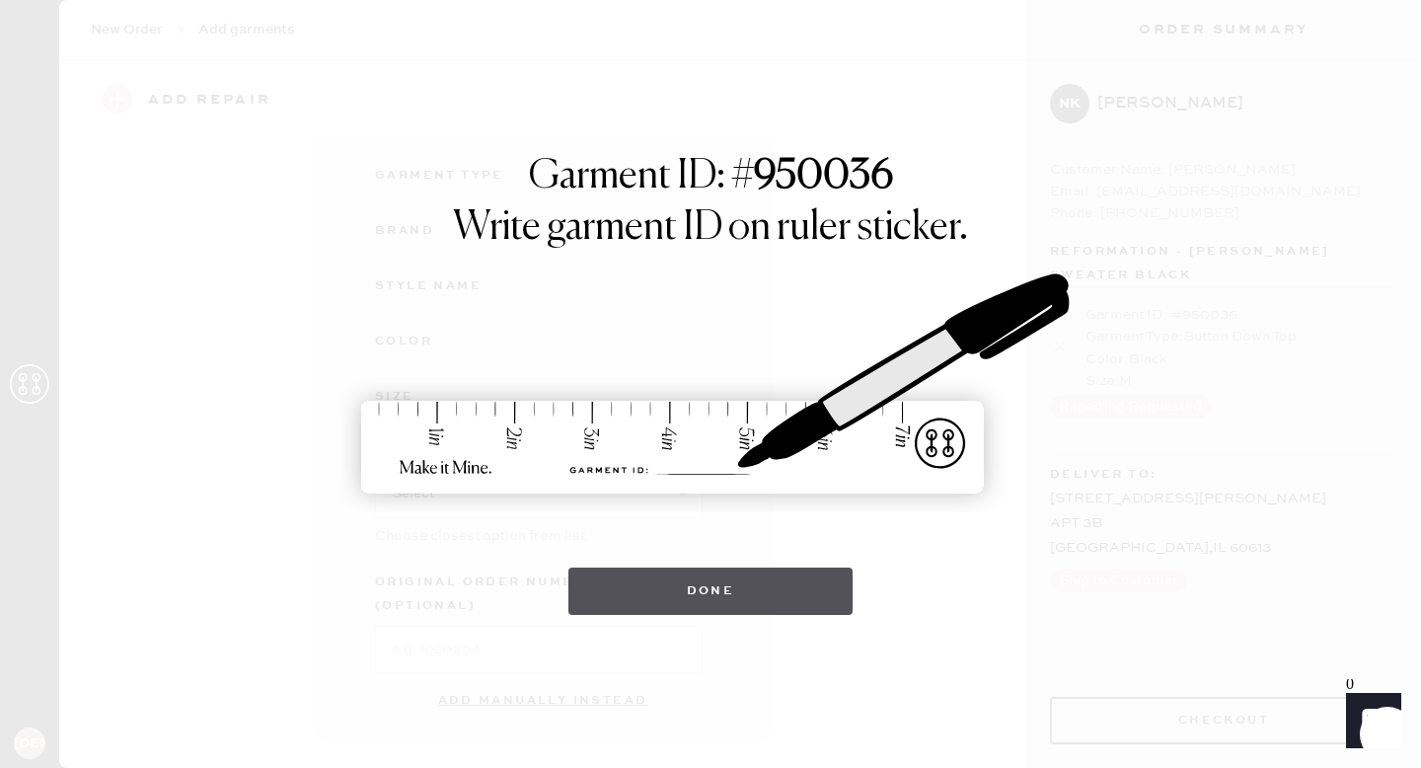
click at [751, 579] on button "Done" at bounding box center [711, 591] width 285 height 47
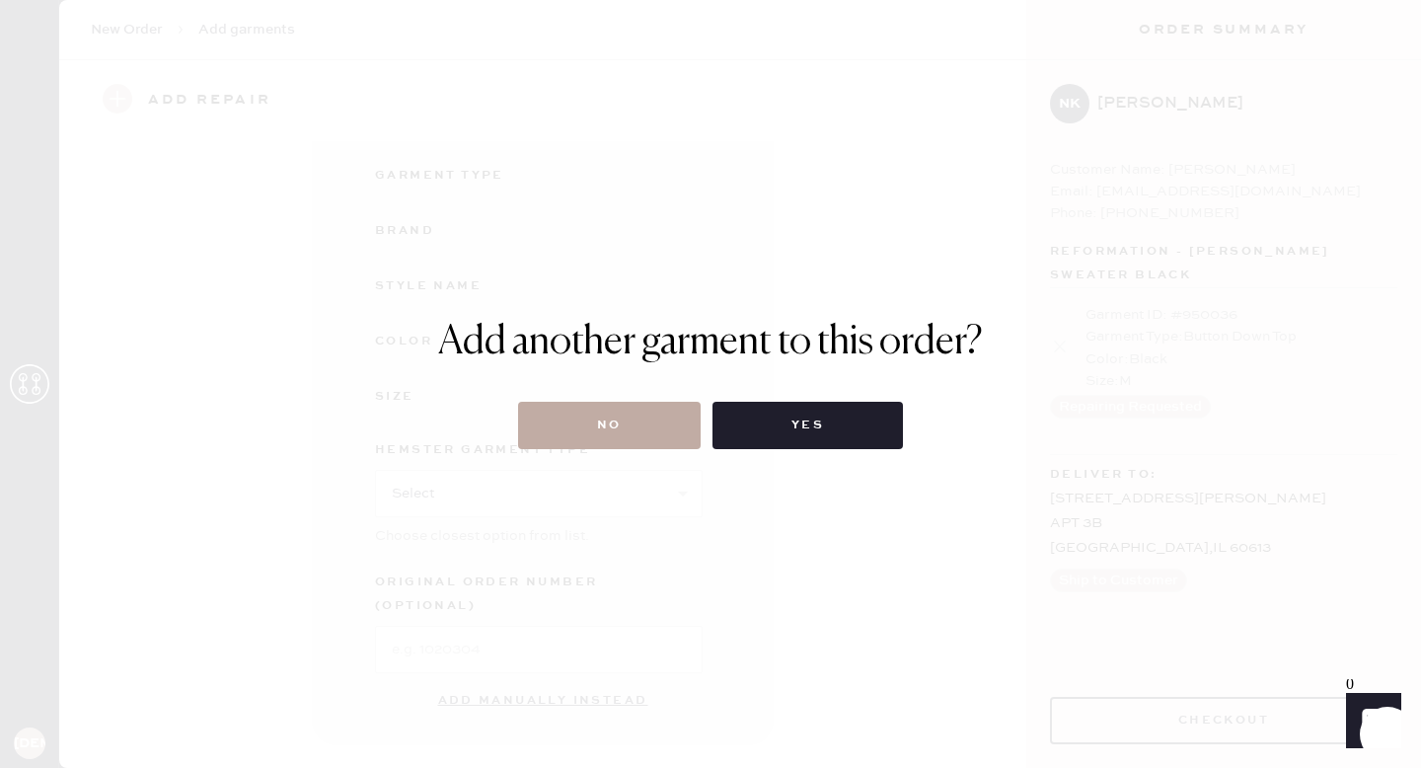
click at [593, 432] on button "No" at bounding box center [609, 425] width 183 height 47
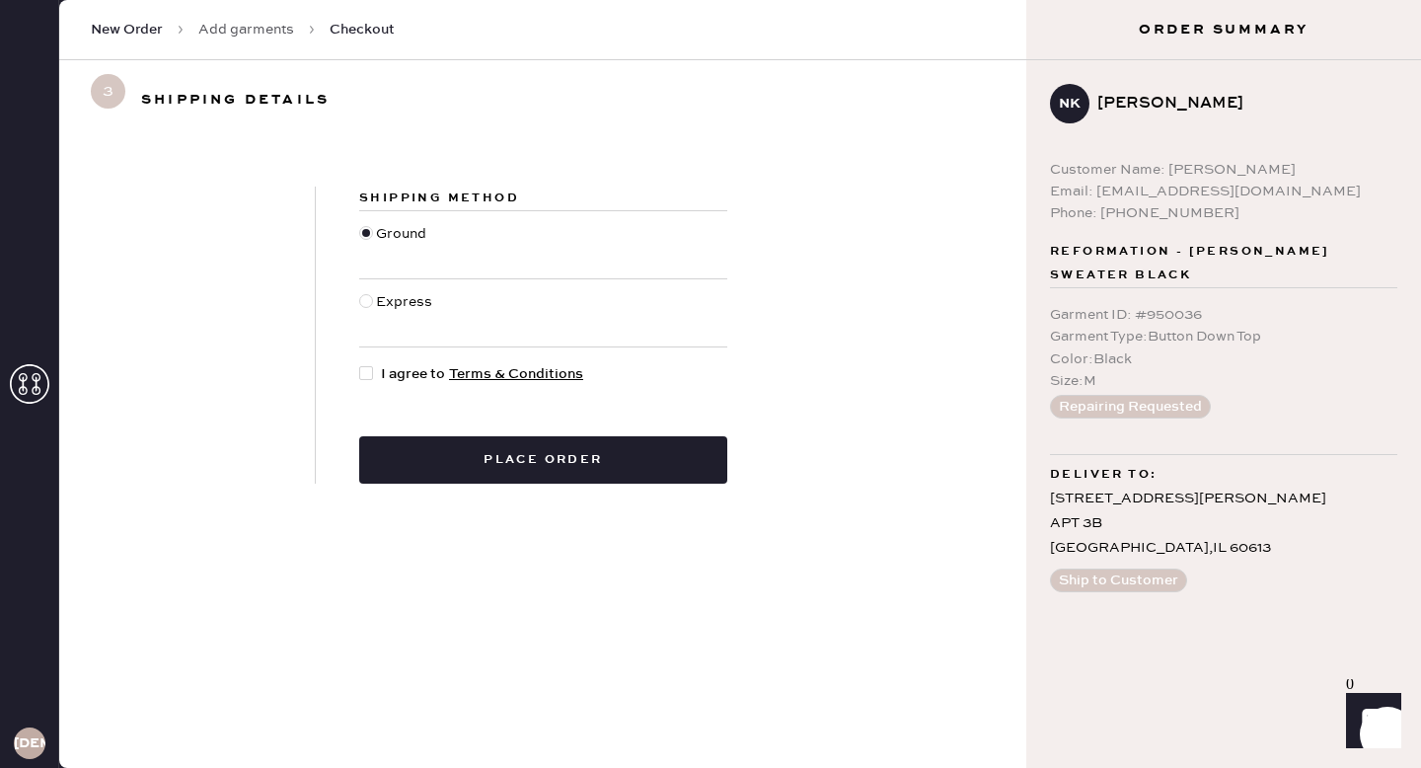
click at [371, 384] on div at bounding box center [370, 374] width 22 height 22
click at [360, 364] on input "I agree to Terms & Conditions" at bounding box center [359, 363] width 1 height 1
checkbox input "true"
click at [521, 490] on div "Shipping Method Ground Express I agree to Terms & Conditions Place order" at bounding box center [542, 335] width 967 height 392
click at [515, 428] on div "Shipping Method Ground Express I agree to Terms & Conditions Place order" at bounding box center [543, 335] width 455 height 297
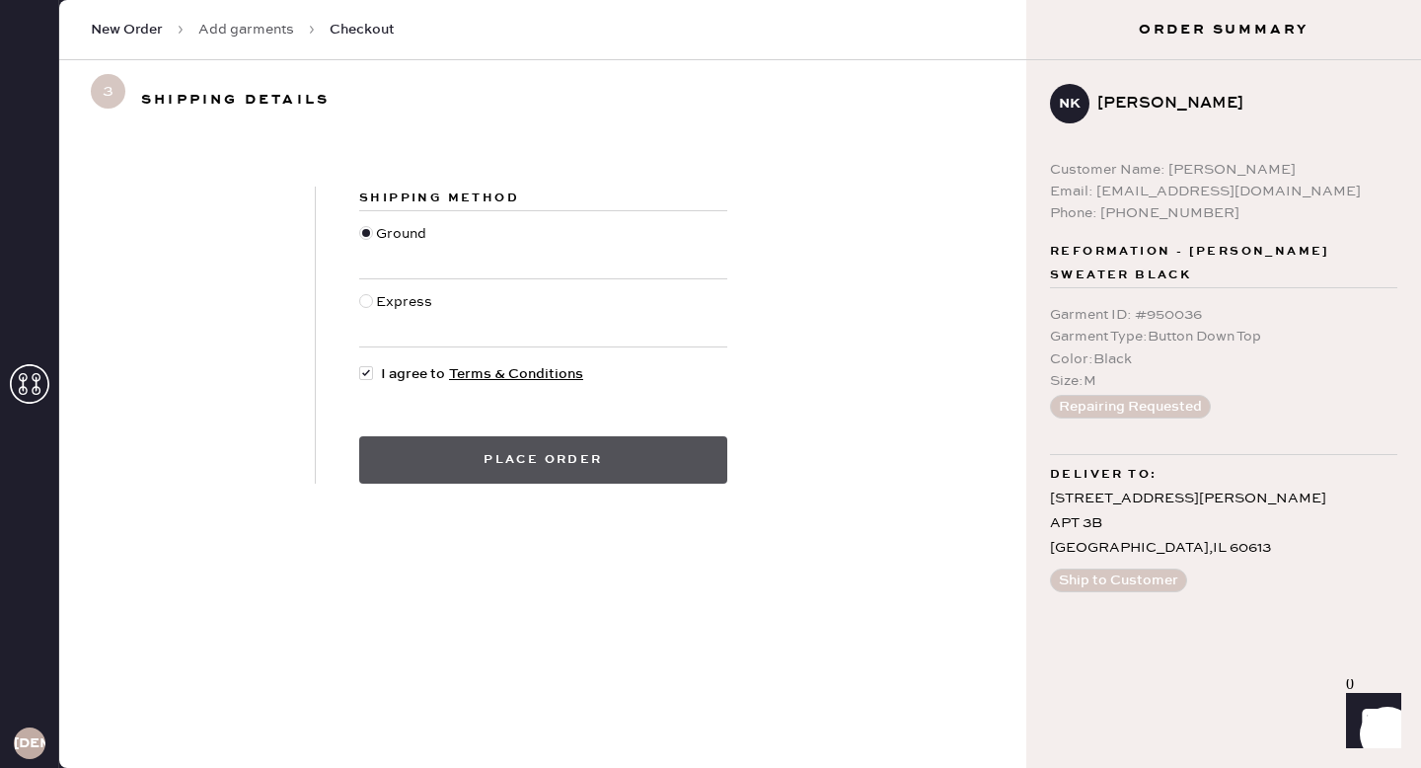
click at [515, 481] on button "Place order" at bounding box center [543, 459] width 368 height 47
